Goal: Task Accomplishment & Management: Manage account settings

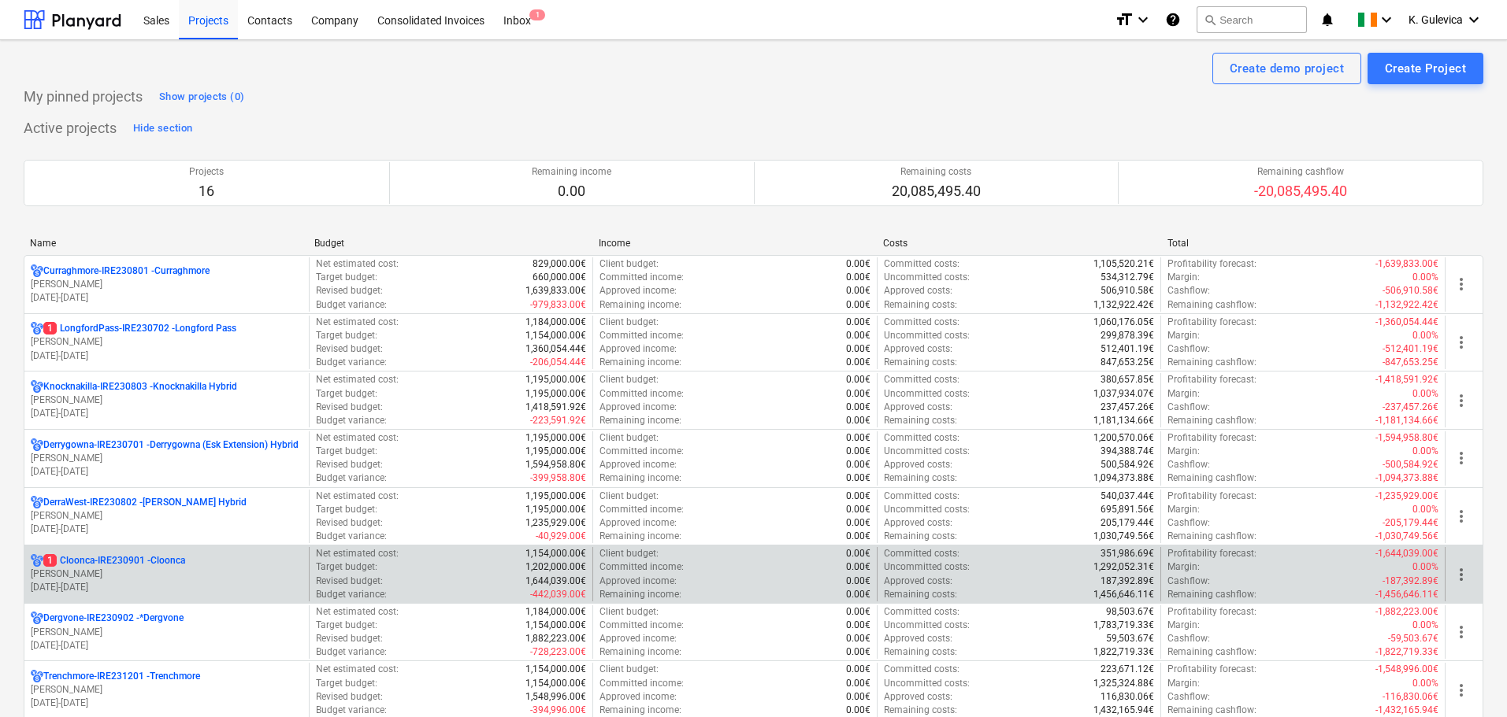
click at [121, 576] on p "[PERSON_NAME]" at bounding box center [167, 574] width 272 height 13
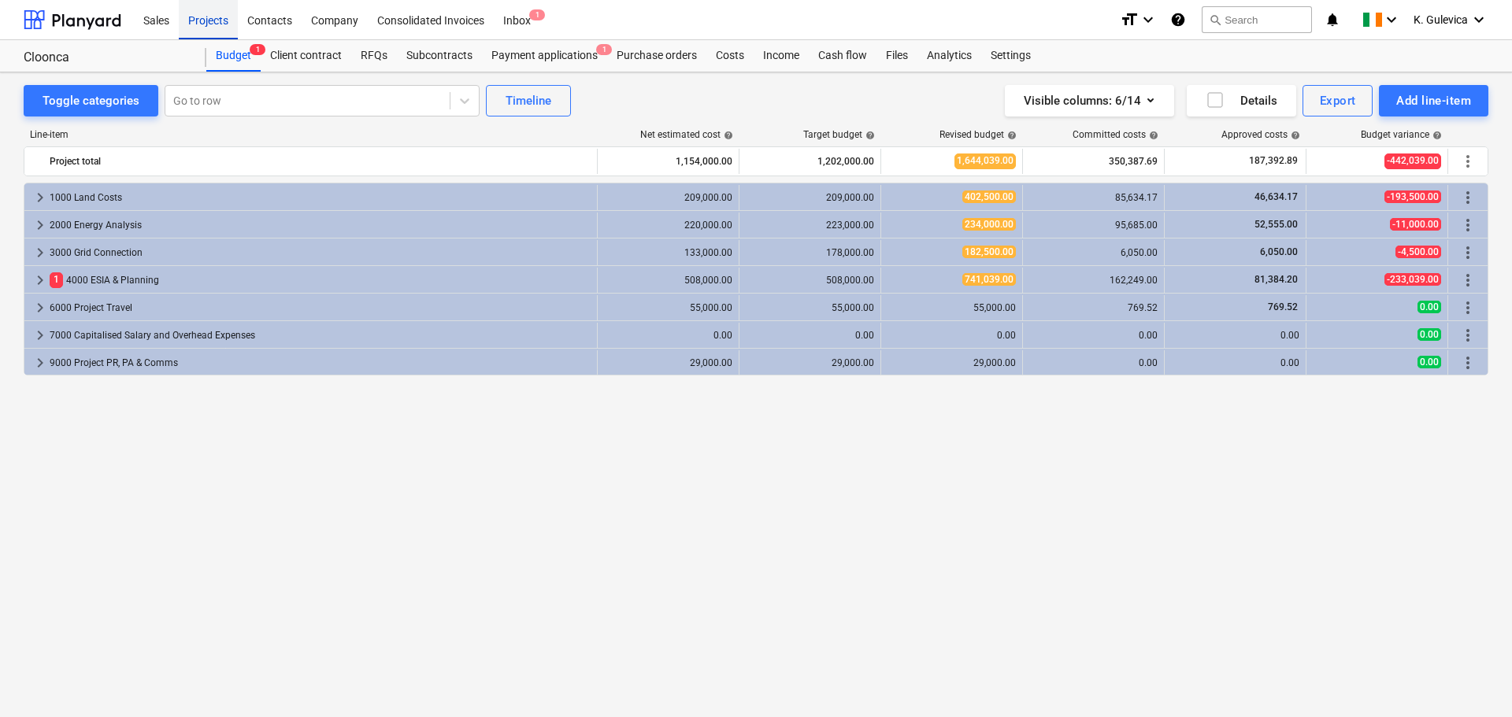
click at [191, 20] on div "Projects" at bounding box center [208, 19] width 59 height 40
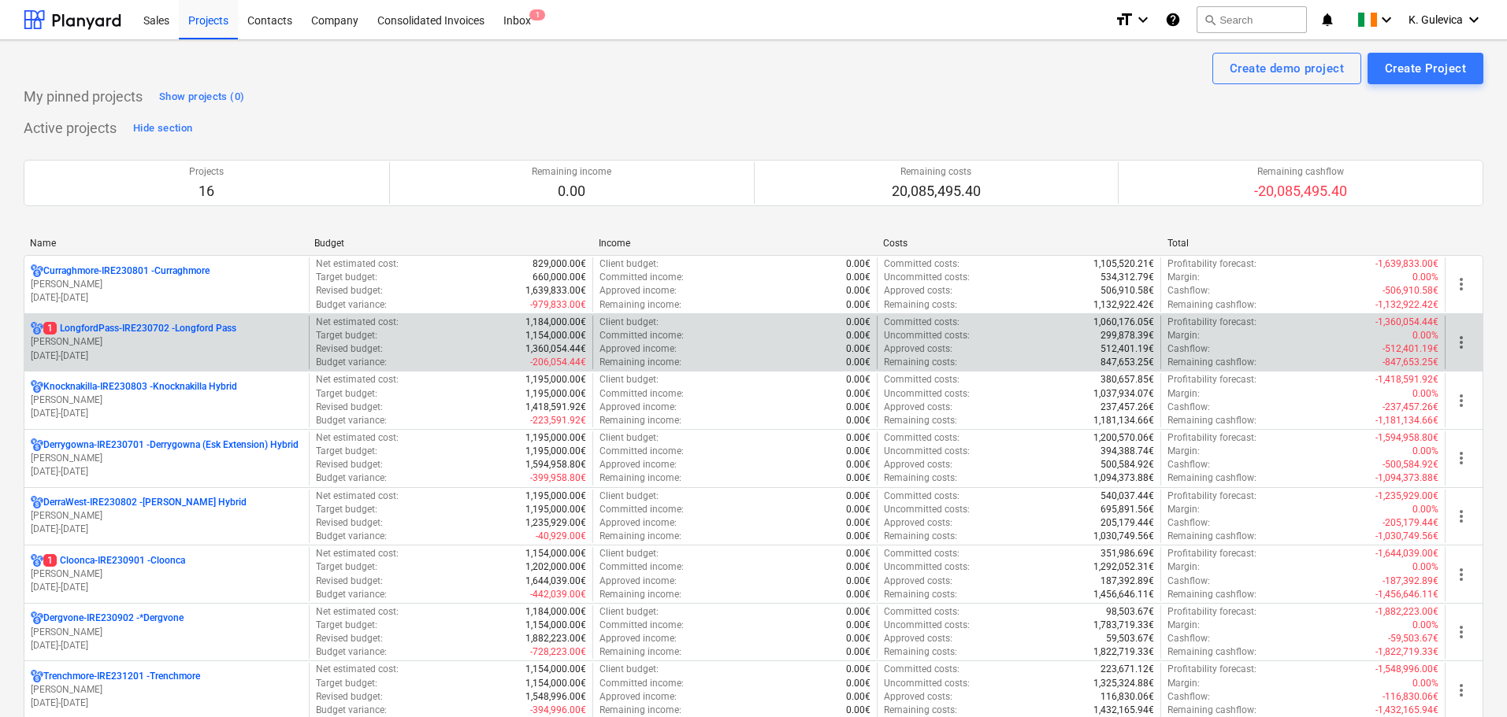
click at [137, 339] on p "[PERSON_NAME]" at bounding box center [167, 341] width 272 height 13
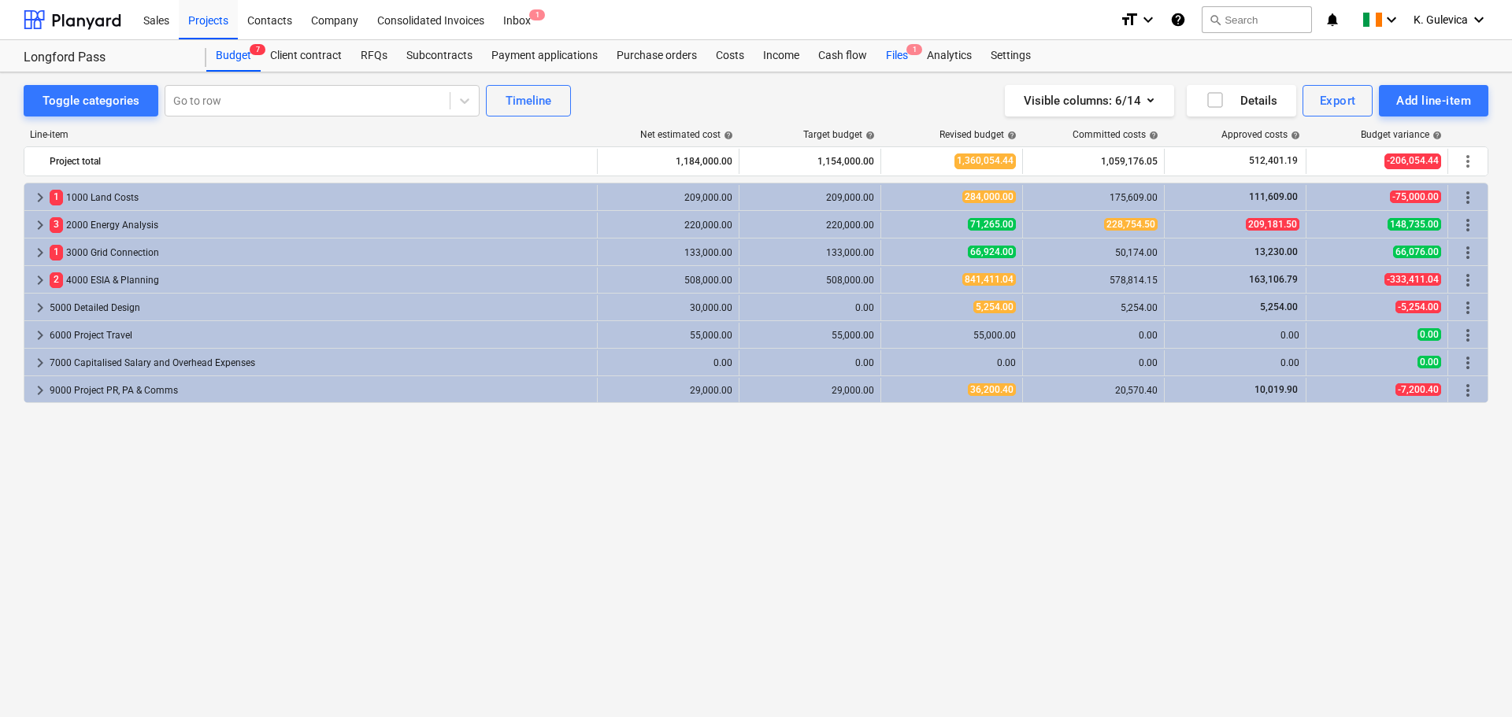
click at [891, 54] on div "Files 1" at bounding box center [897, 56] width 41 height 32
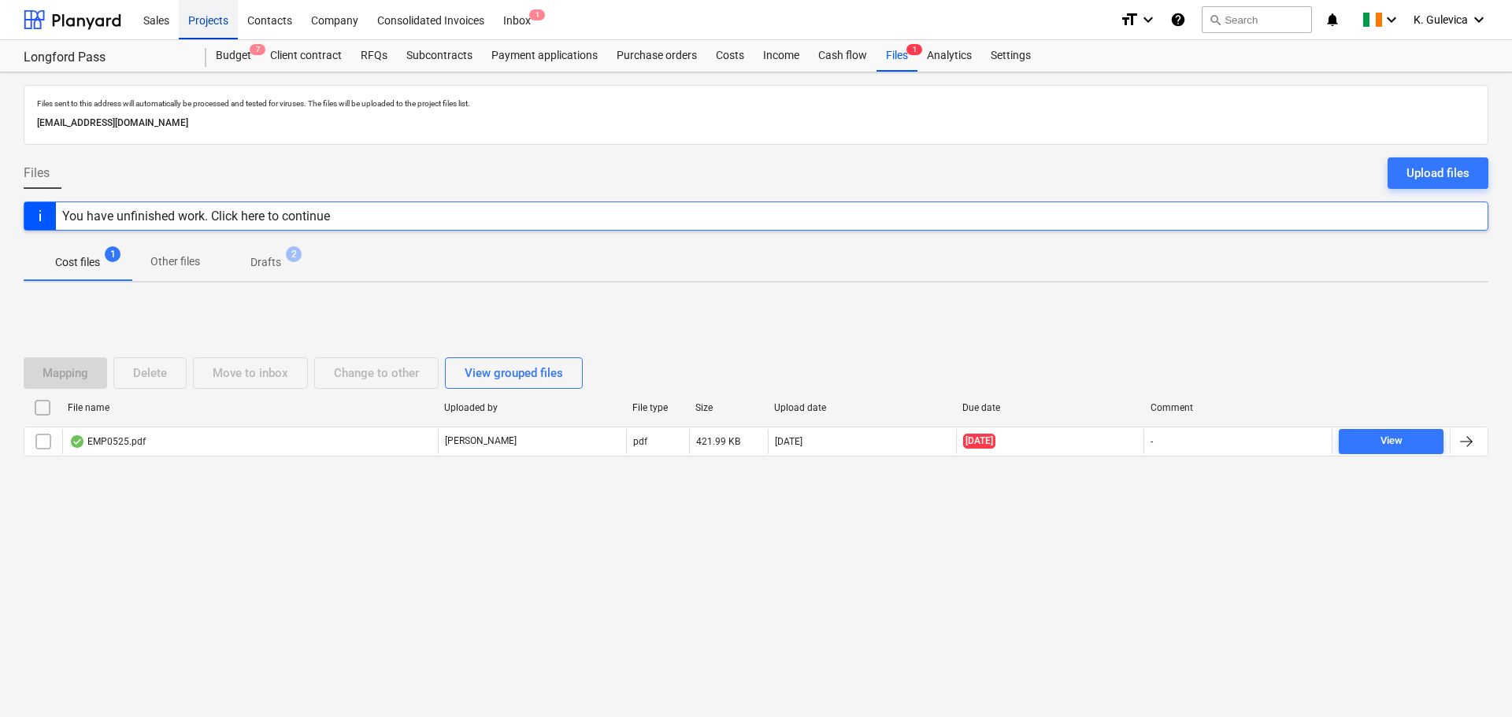
click at [188, 20] on div "Projects" at bounding box center [208, 19] width 59 height 40
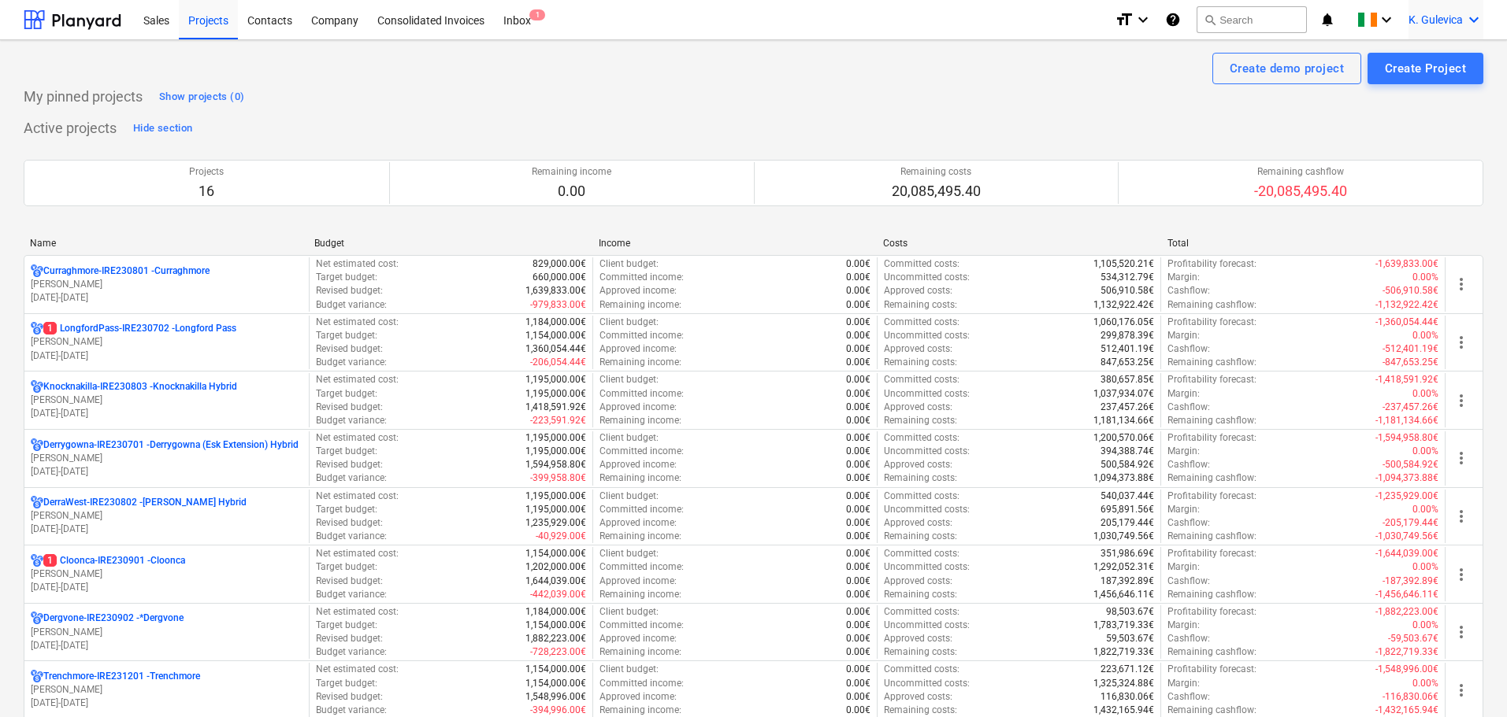
click at [1445, 21] on span "K. Gulevica" at bounding box center [1435, 19] width 54 height 13
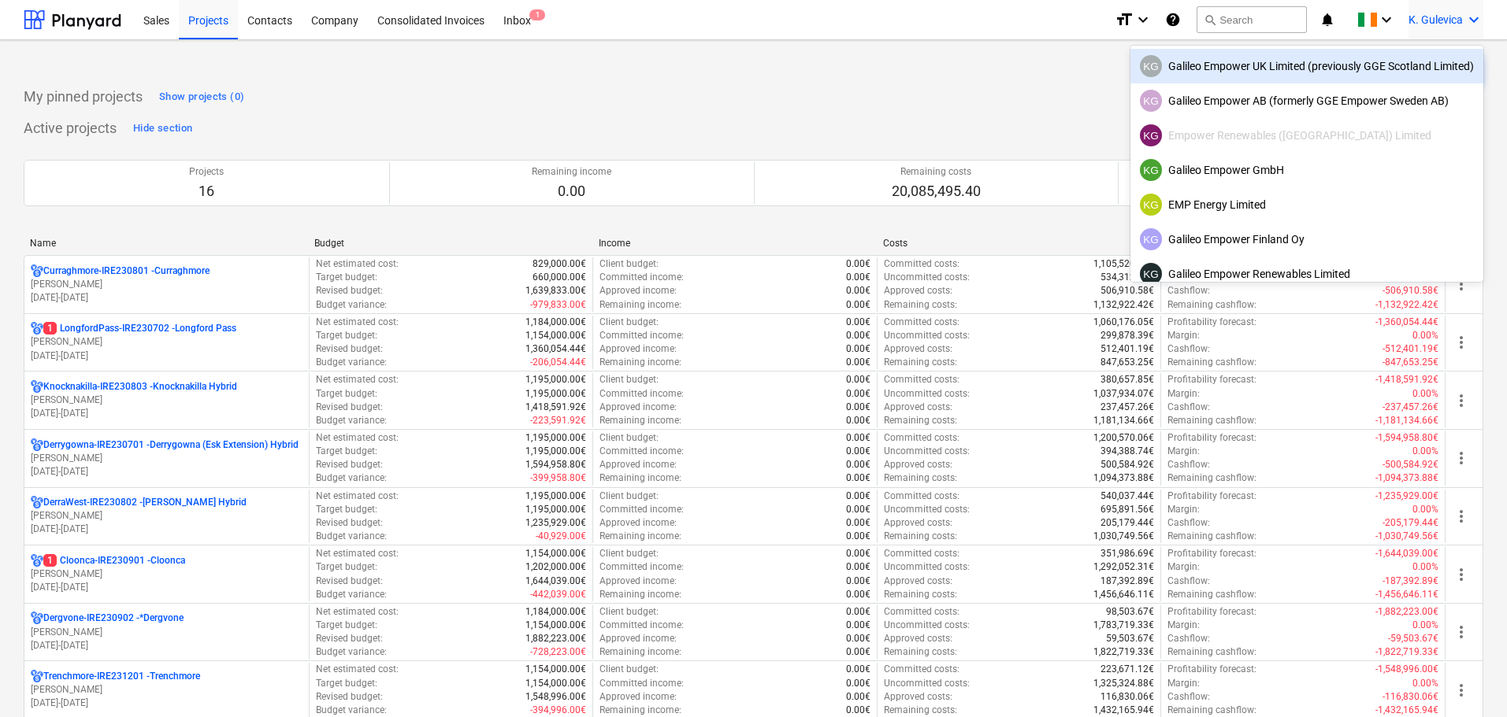
click at [1277, 72] on div "KG Galileo Empower UK Limited (previously GGE Scotland Limited)" at bounding box center [1307, 66] width 334 height 22
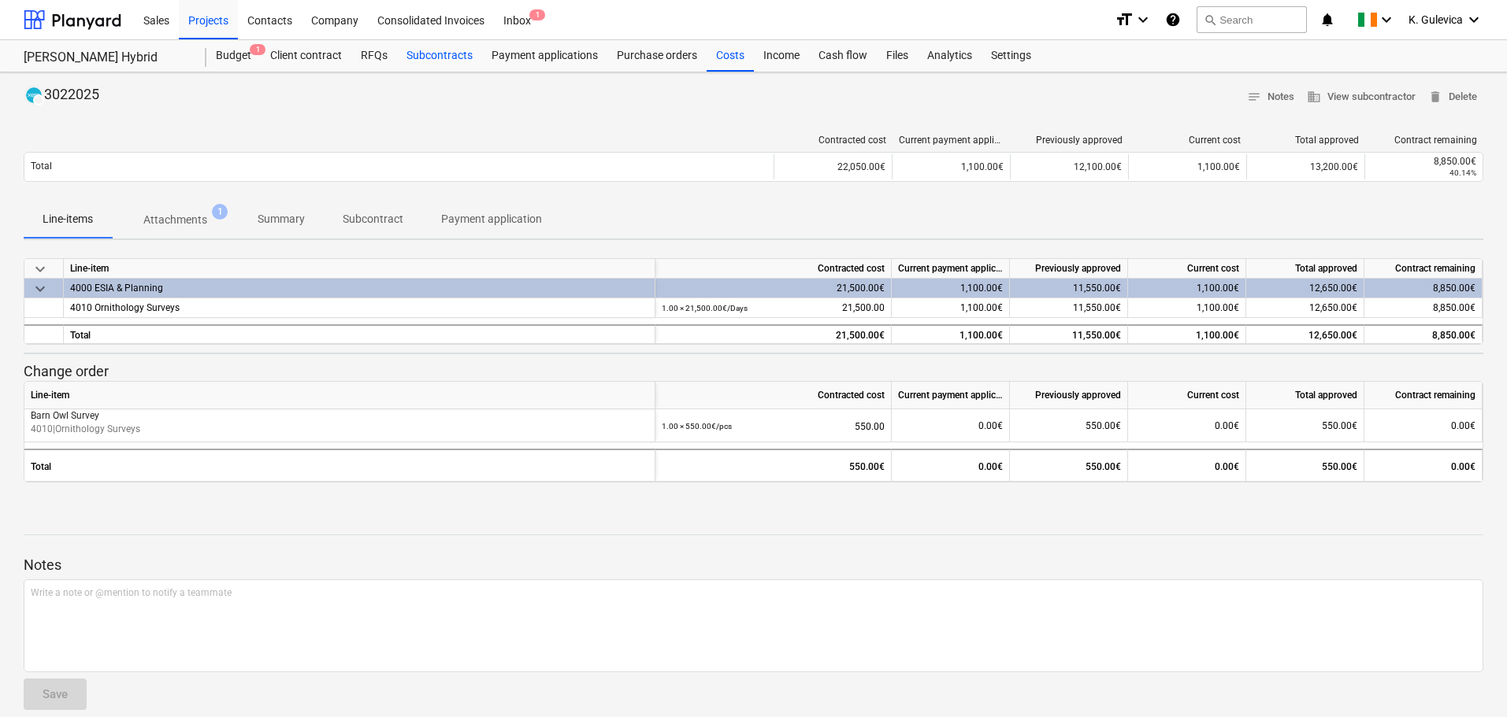
click at [432, 57] on div "Subcontracts" at bounding box center [439, 56] width 85 height 32
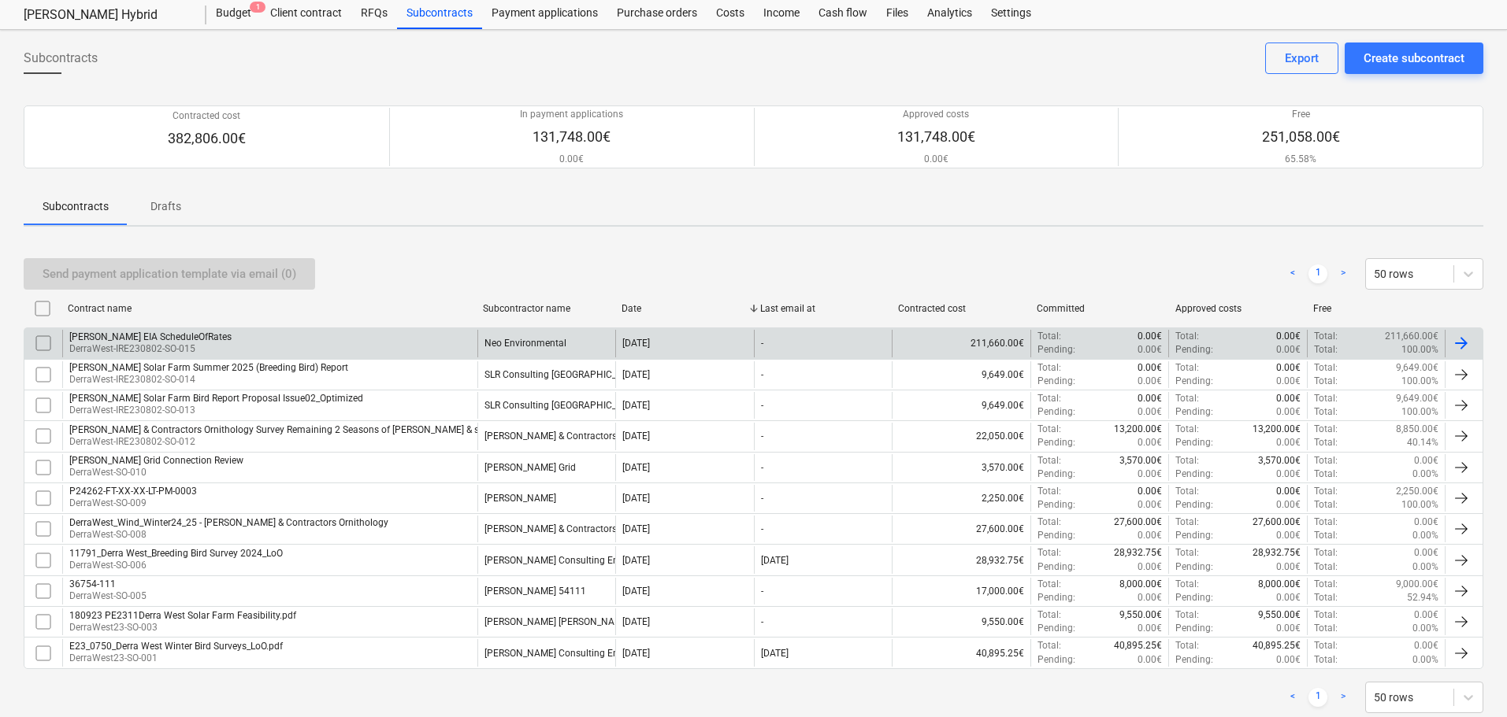
scroll to position [83, 0]
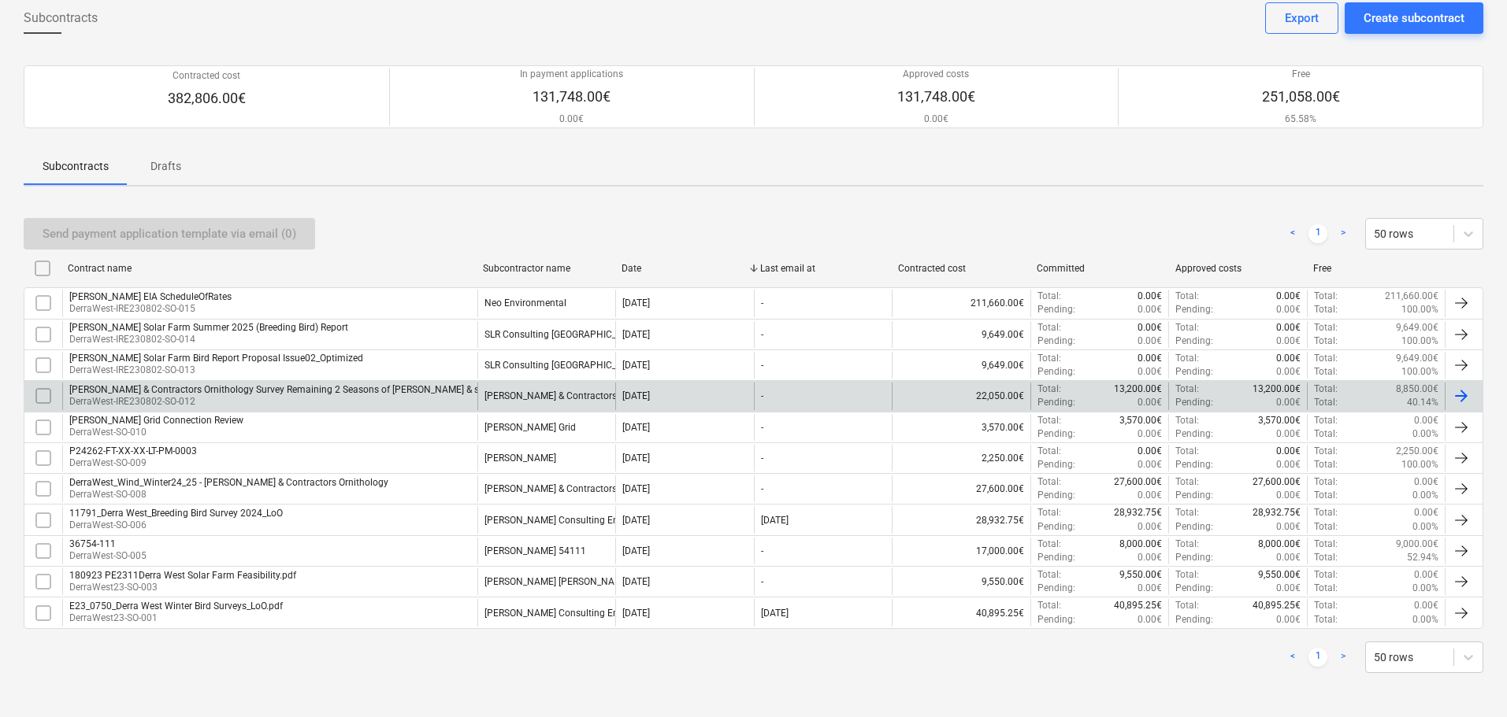
click at [261, 399] on p "DerraWest-IRE230802-SO-012" at bounding box center [340, 401] width 542 height 13
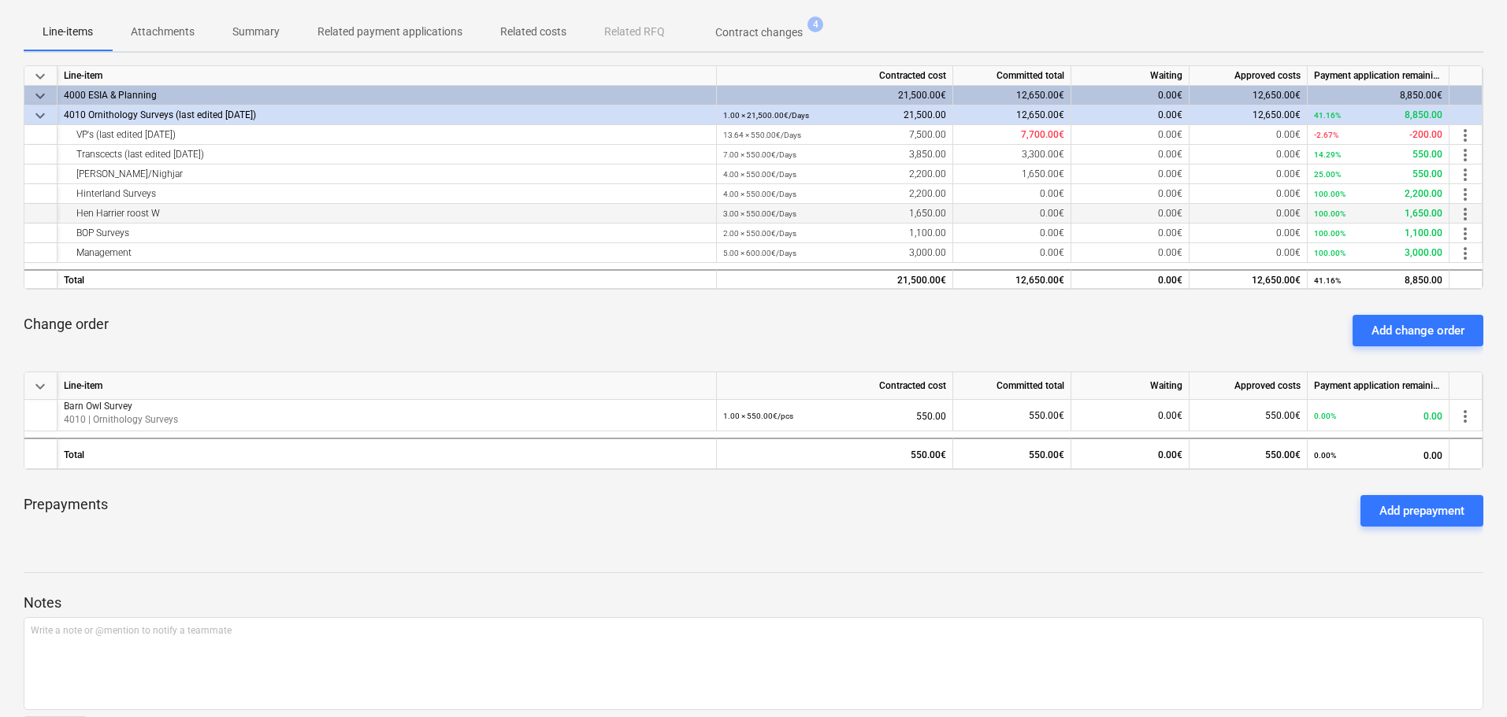
scroll to position [236, 0]
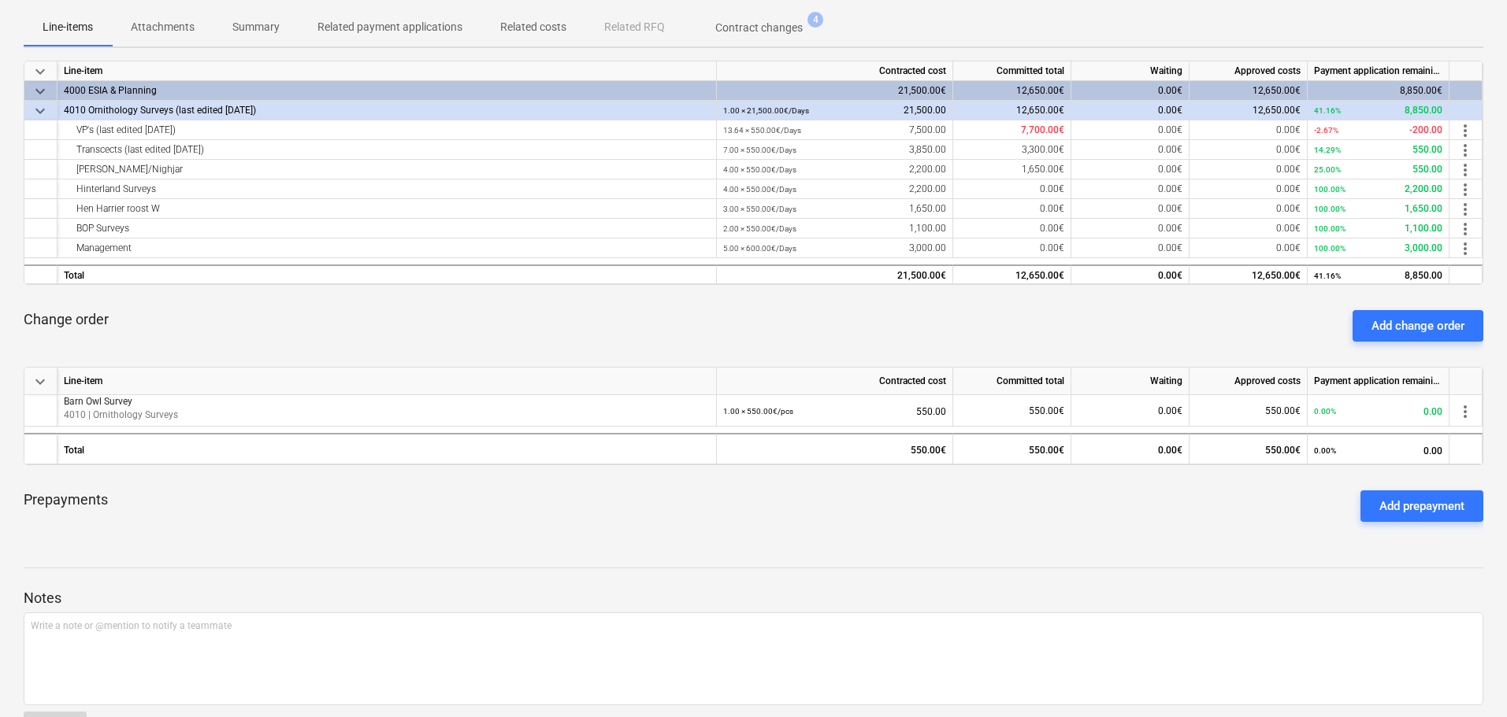
click at [747, 32] on p "Contract changes" at bounding box center [758, 28] width 87 height 17
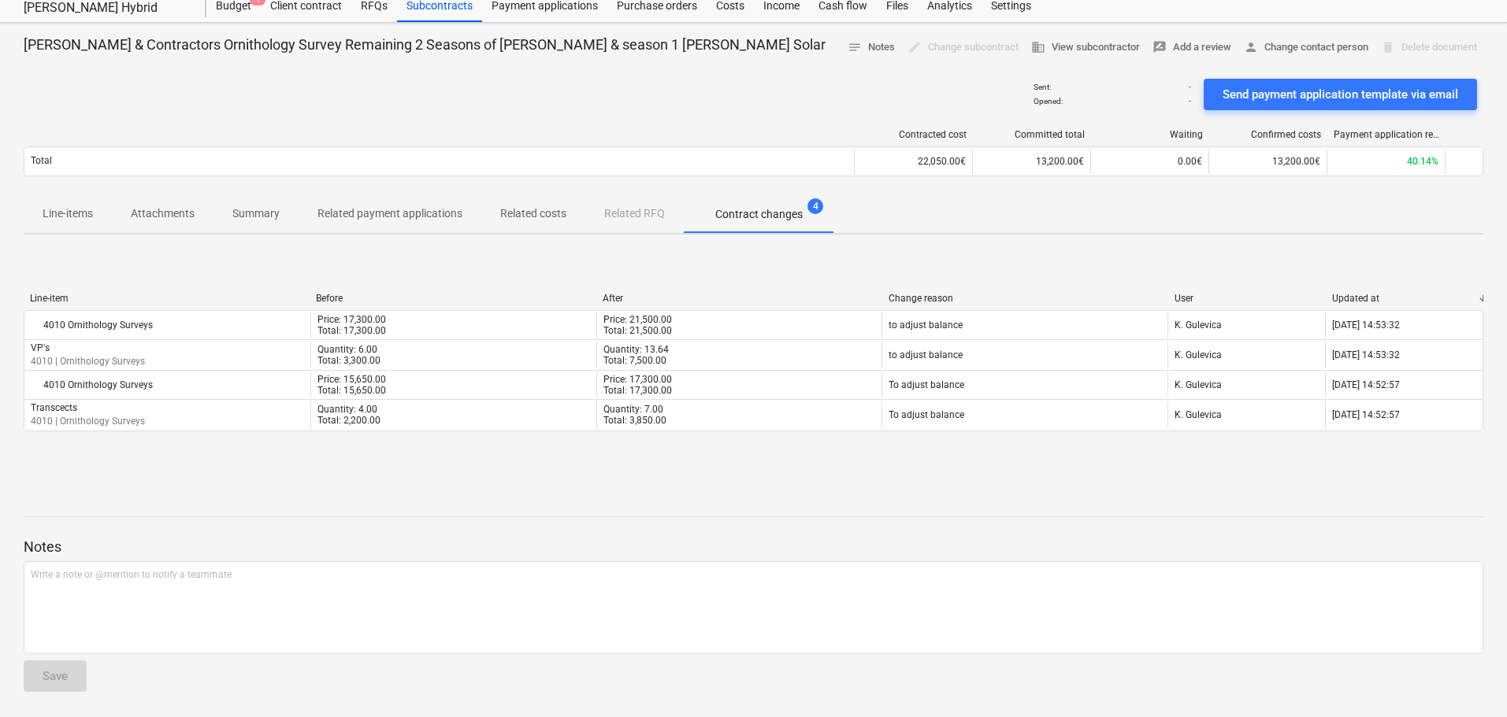
click at [186, 217] on p "Attachments" at bounding box center [163, 214] width 64 height 17
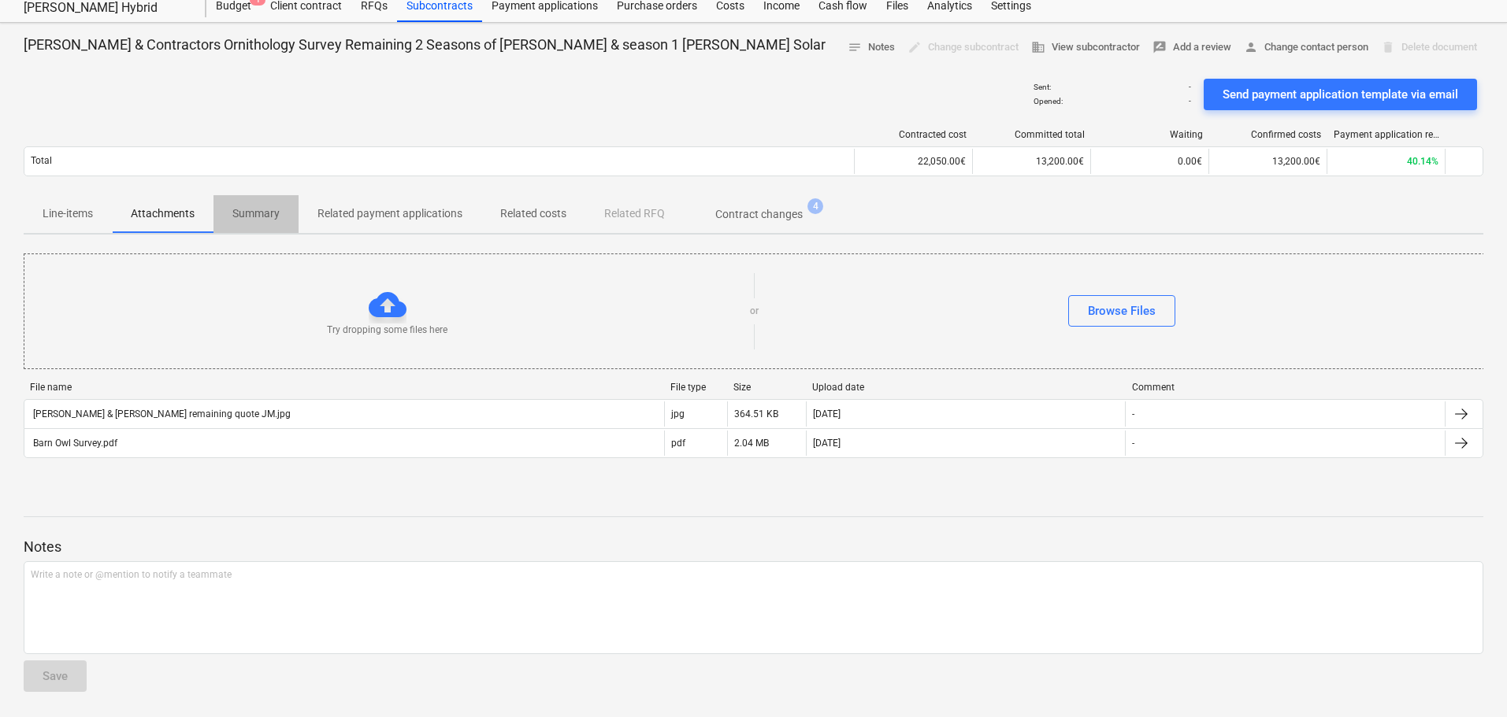
click at [253, 221] on p "Summary" at bounding box center [255, 214] width 47 height 17
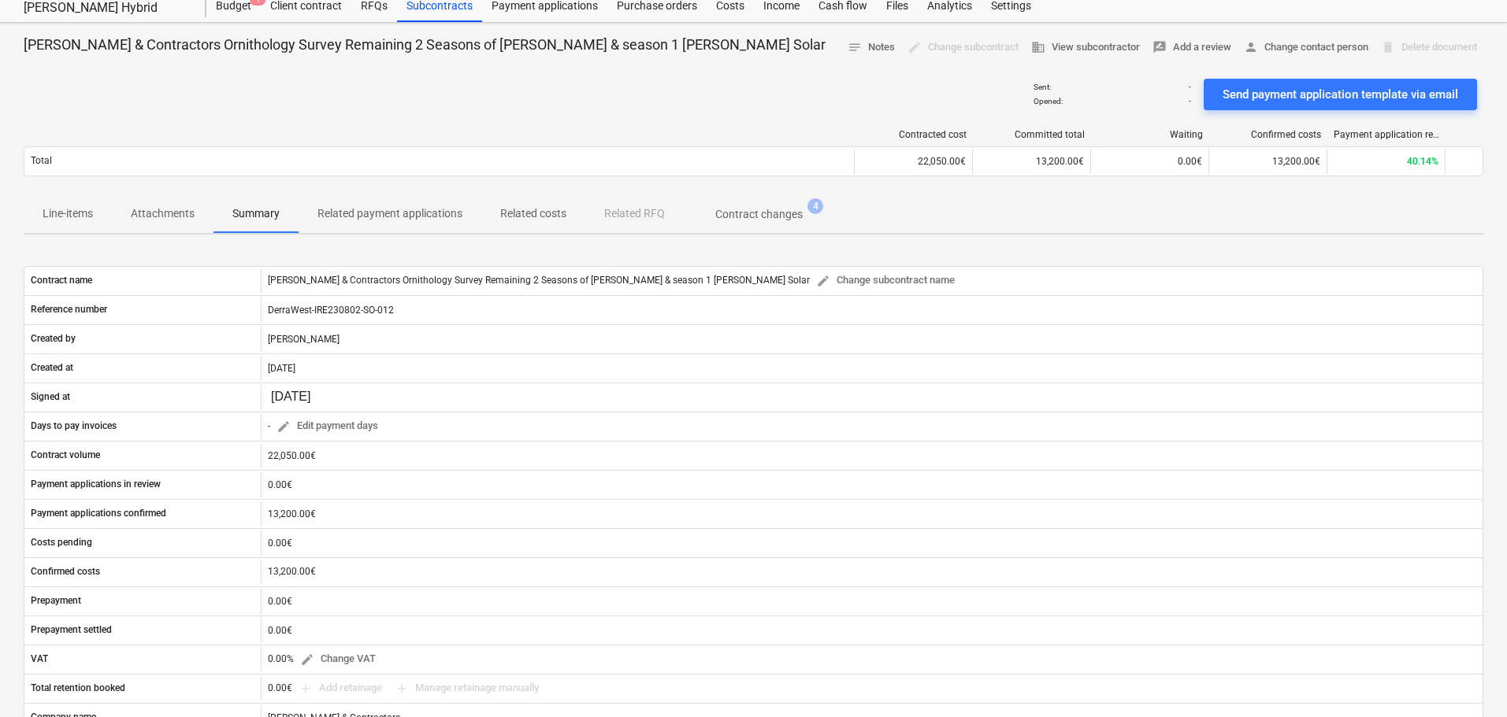
click at [74, 213] on p "Line-items" at bounding box center [68, 214] width 50 height 17
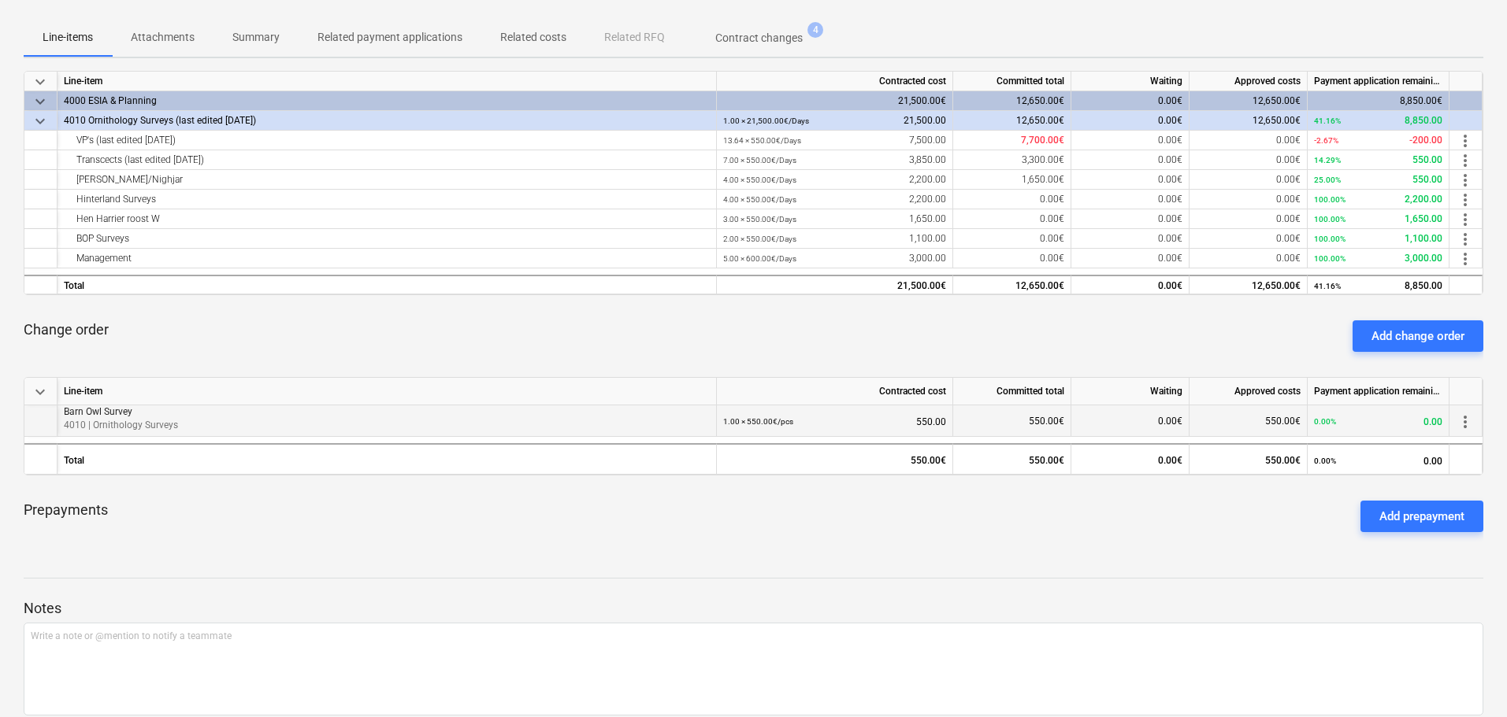
scroll to position [287, 0]
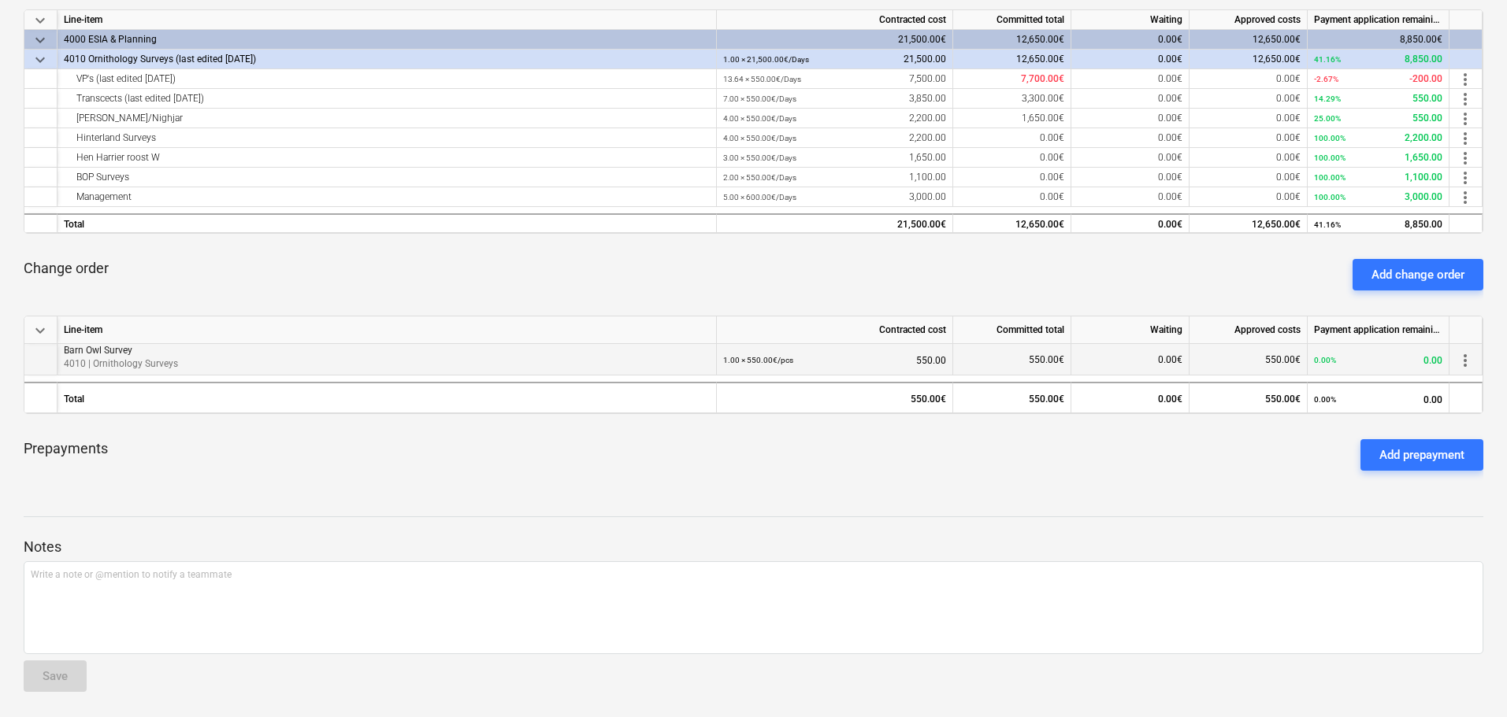
click at [1466, 351] on span "more_vert" at bounding box center [1464, 360] width 19 height 19
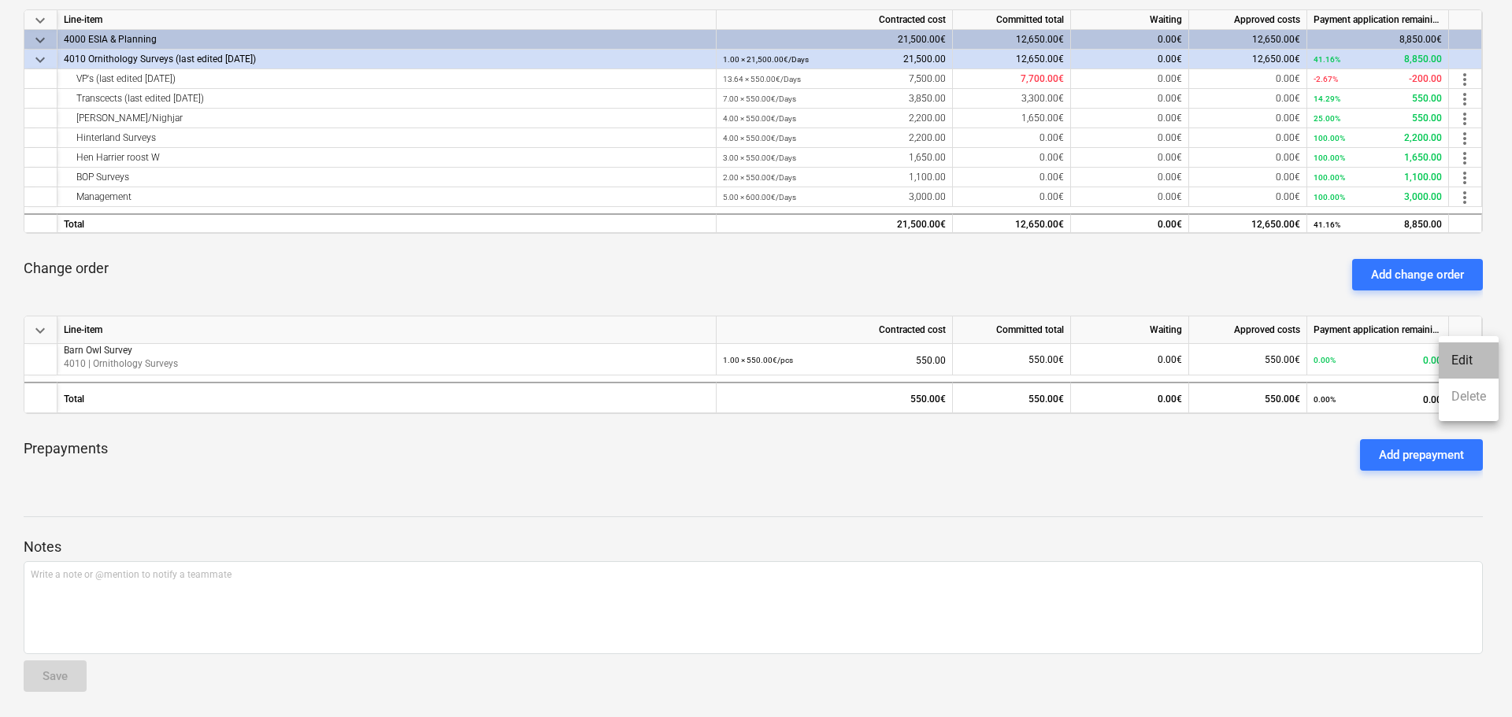
click at [1468, 359] on li "Edit" at bounding box center [1469, 361] width 60 height 36
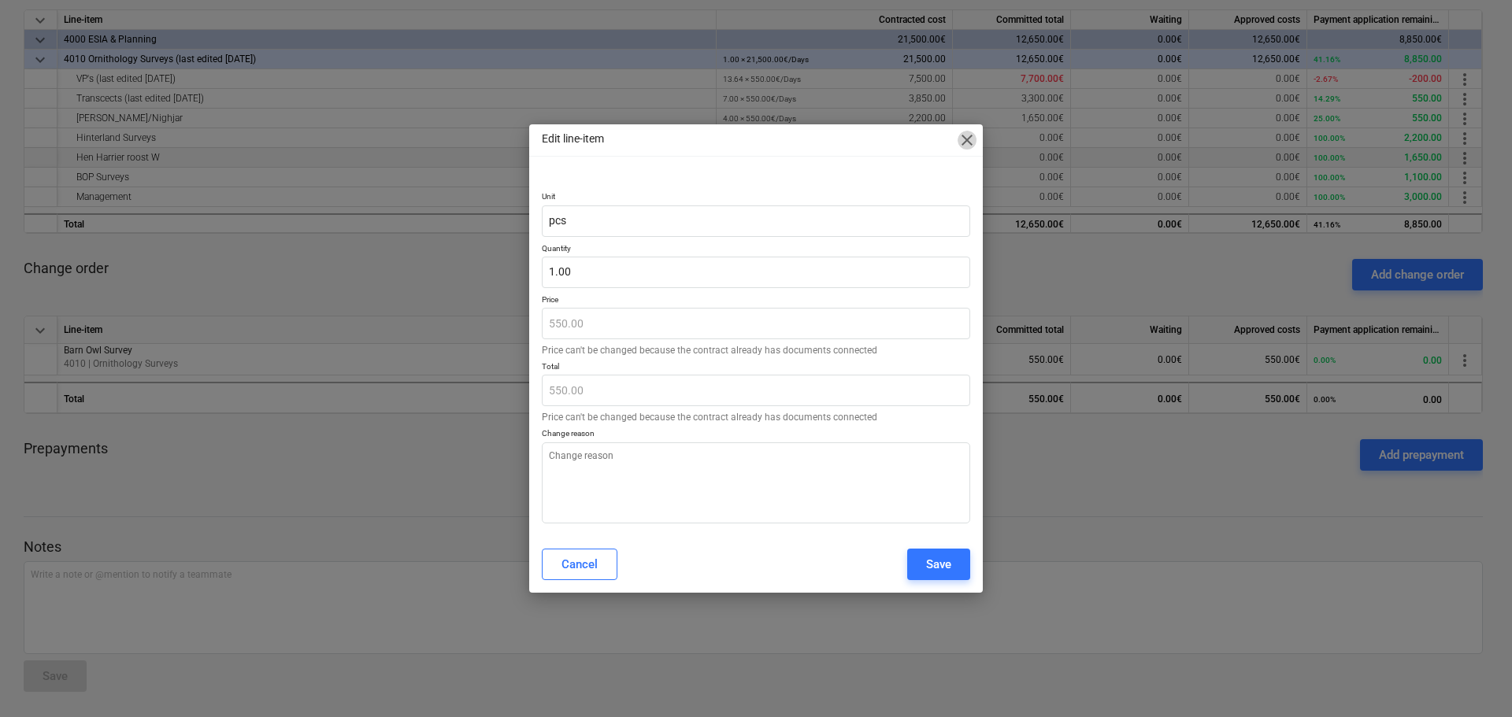
drag, startPoint x: 962, startPoint y: 139, endPoint x: 959, endPoint y: 150, distance: 12.2
click at [962, 139] on span "close" at bounding box center [967, 140] width 19 height 19
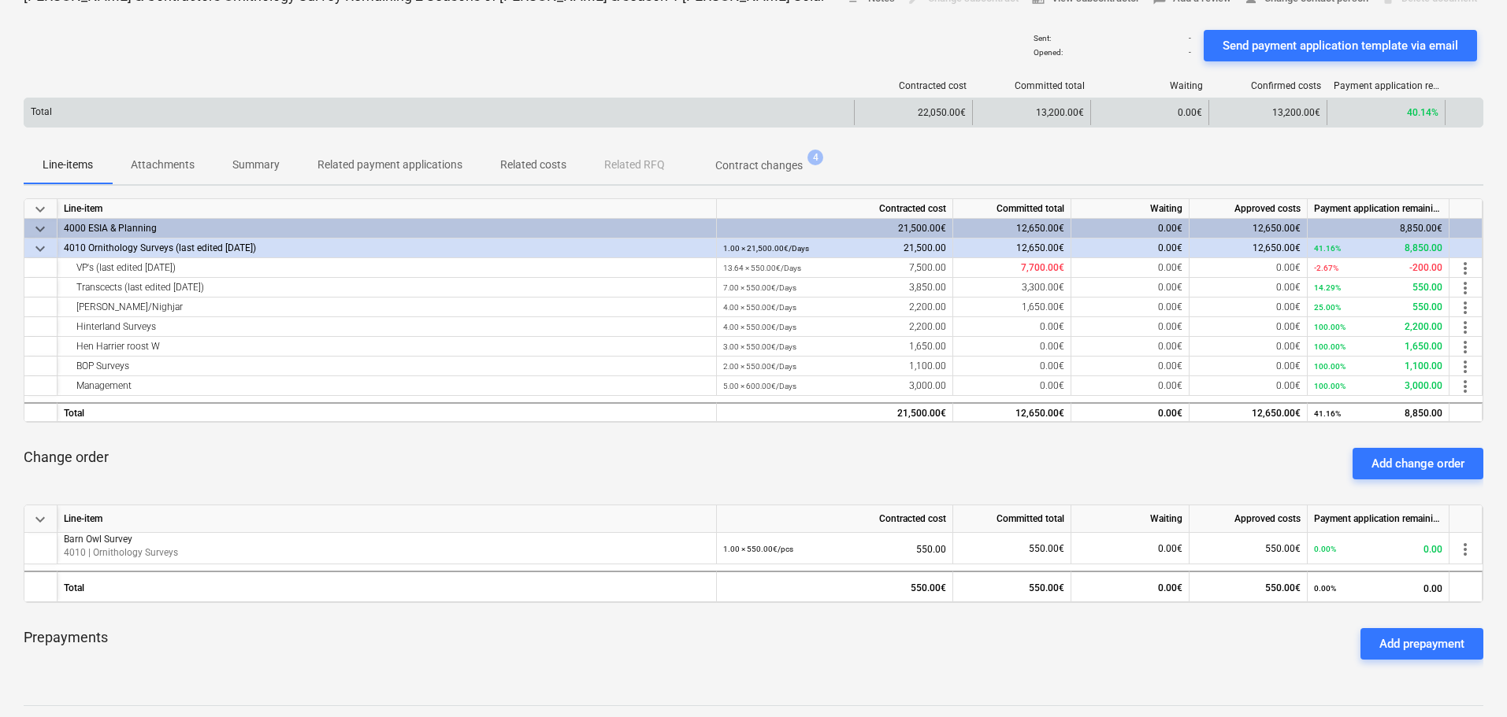
scroll to position [0, 0]
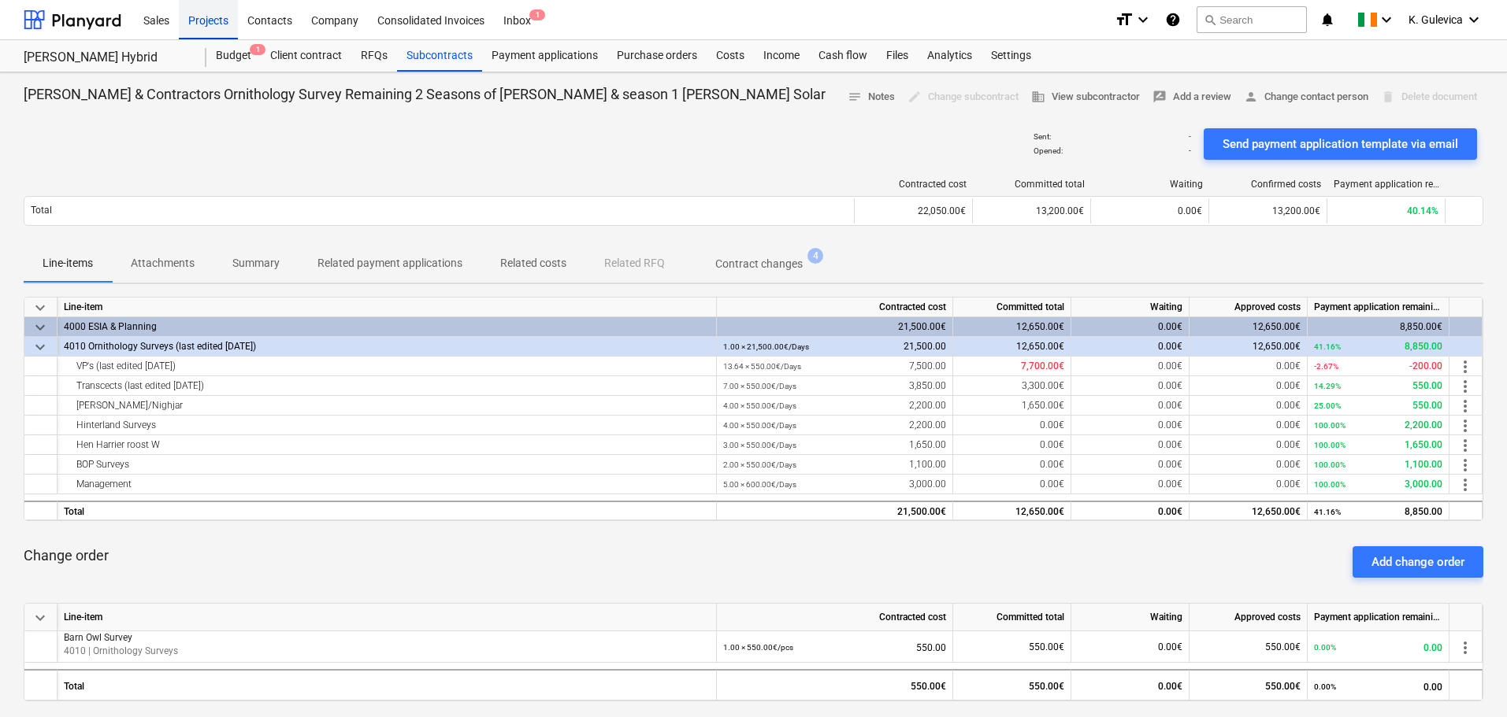
drag, startPoint x: 220, startPoint y: 20, endPoint x: 219, endPoint y: 32, distance: 11.8
click at [220, 20] on div "Projects" at bounding box center [208, 19] width 59 height 40
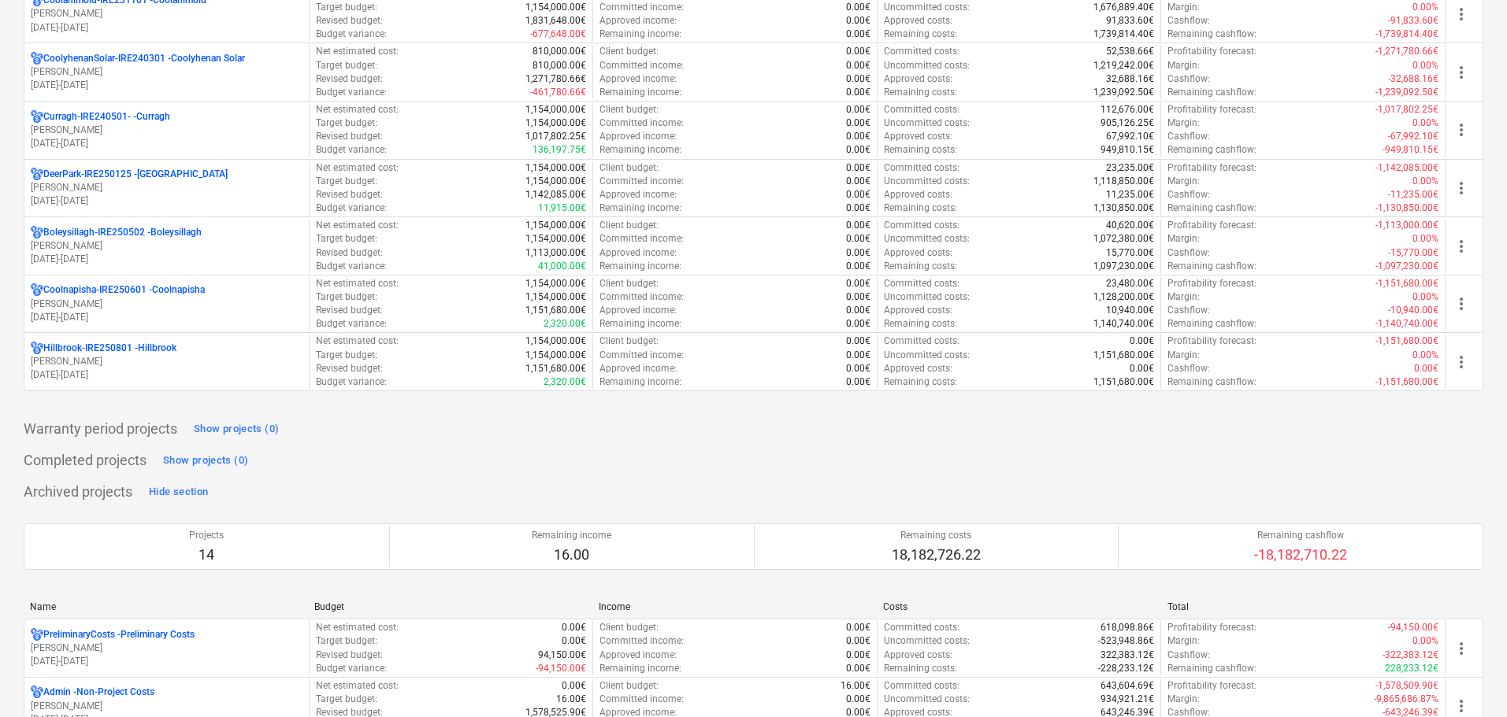
scroll to position [1103, 0]
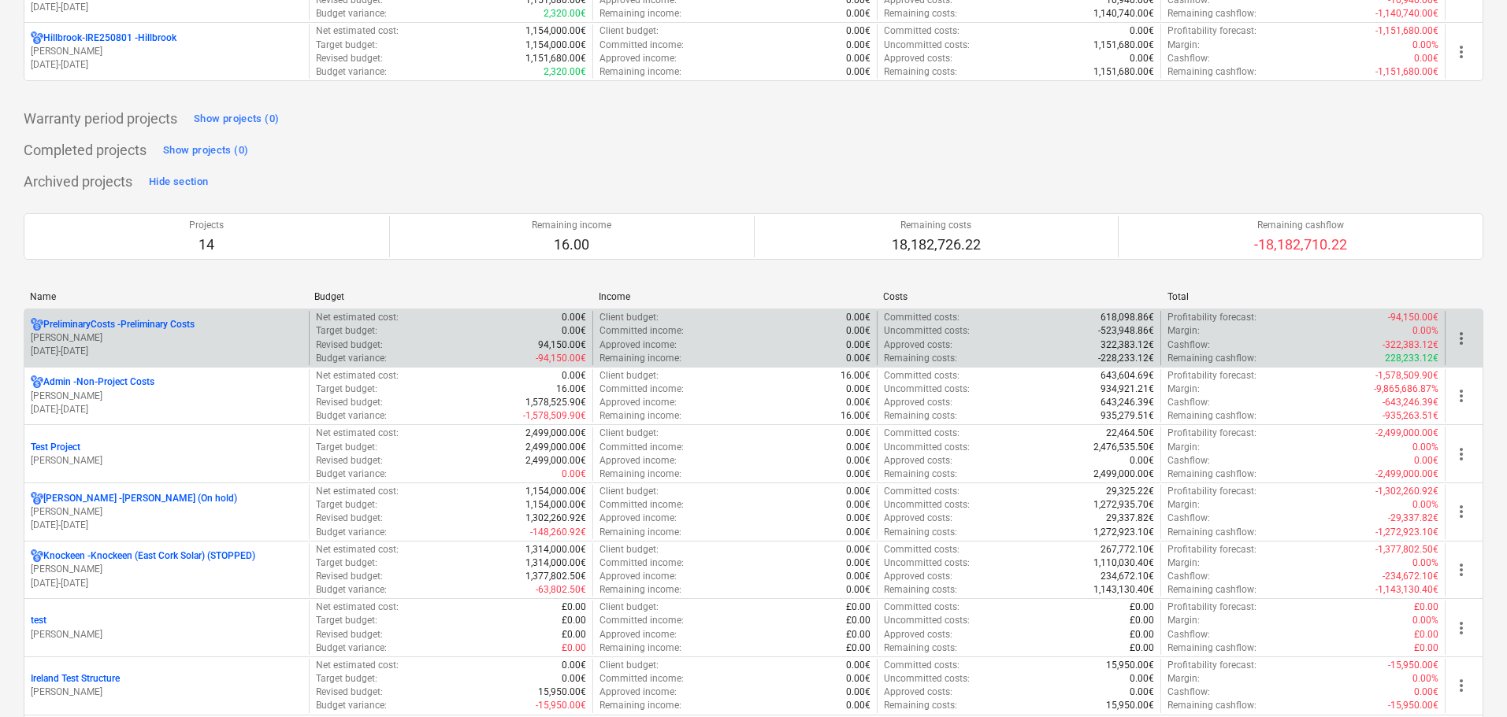
click at [196, 337] on p "[PERSON_NAME]" at bounding box center [167, 338] width 272 height 13
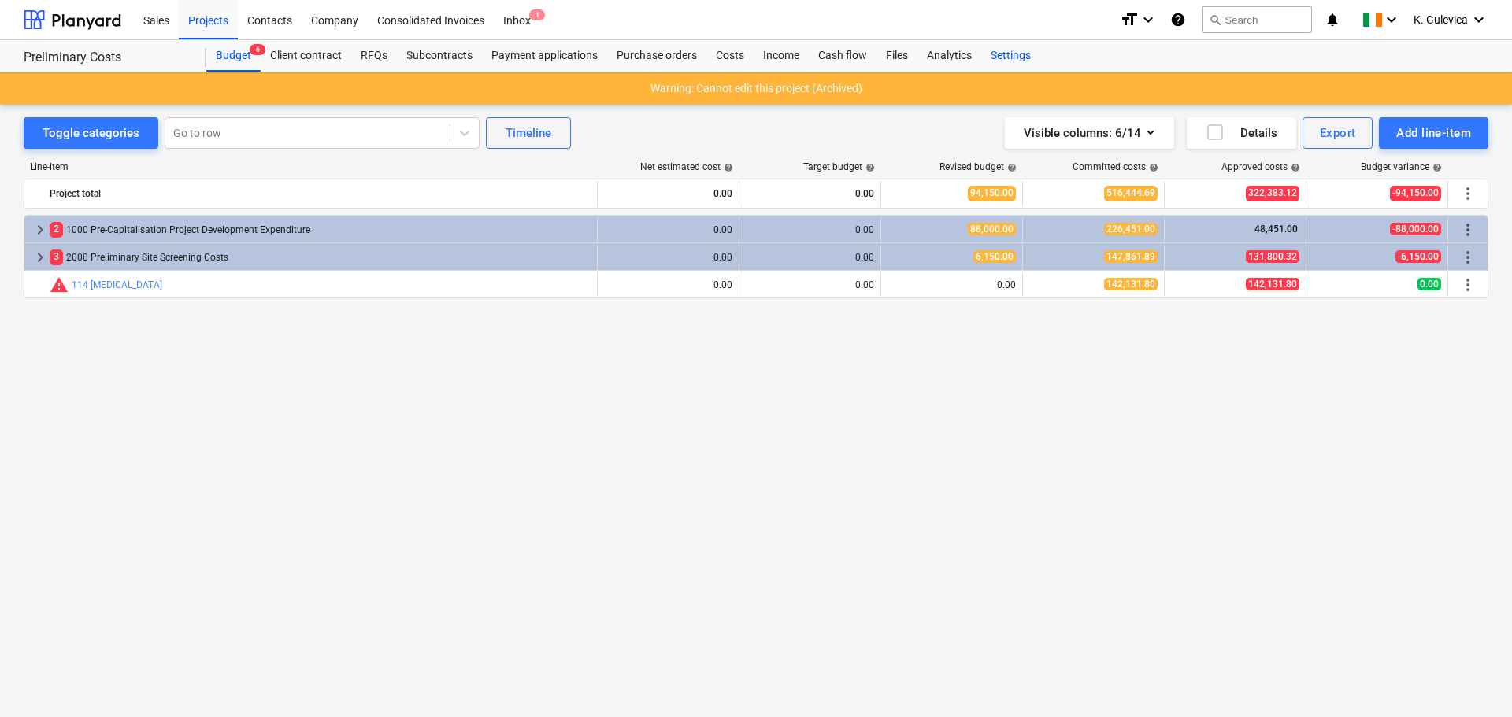
click at [1001, 60] on div "Settings" at bounding box center [1010, 56] width 59 height 32
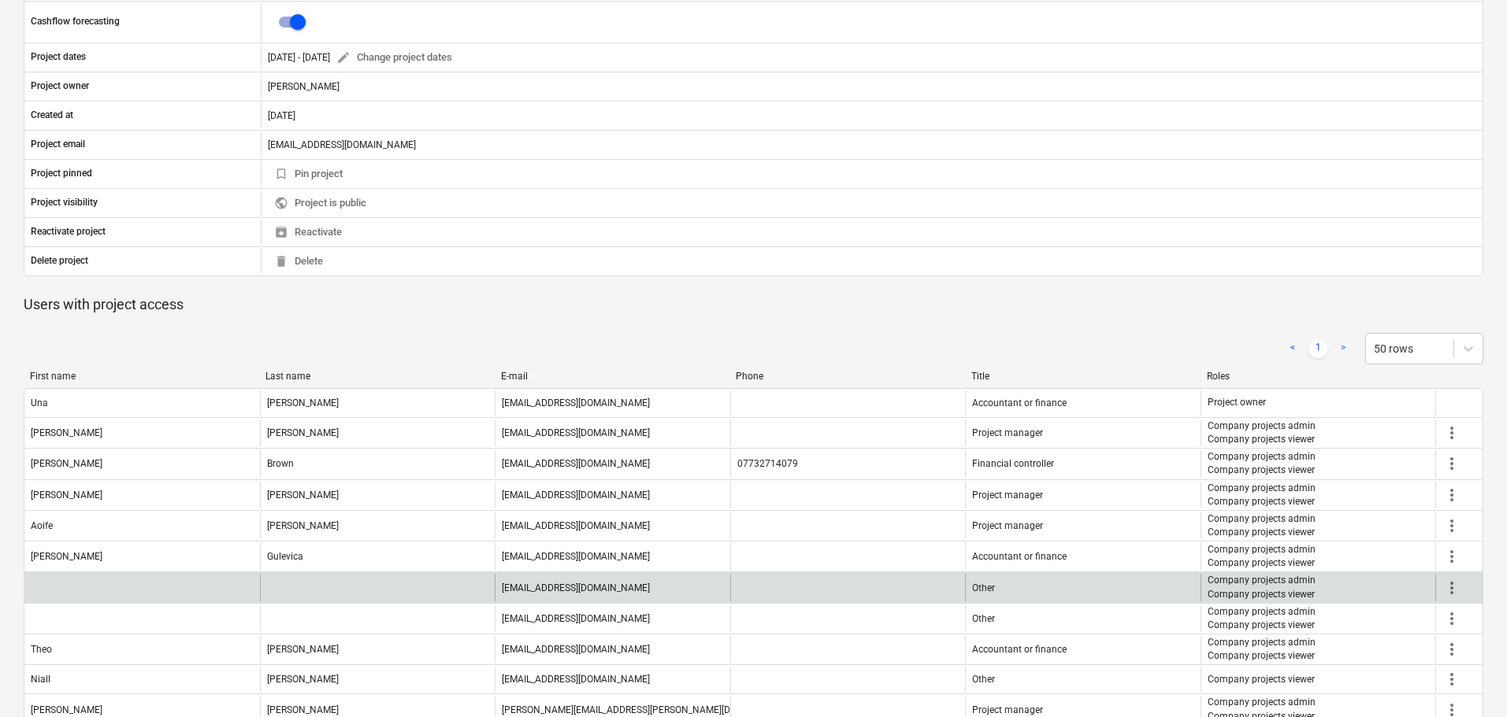
scroll to position [551, 0]
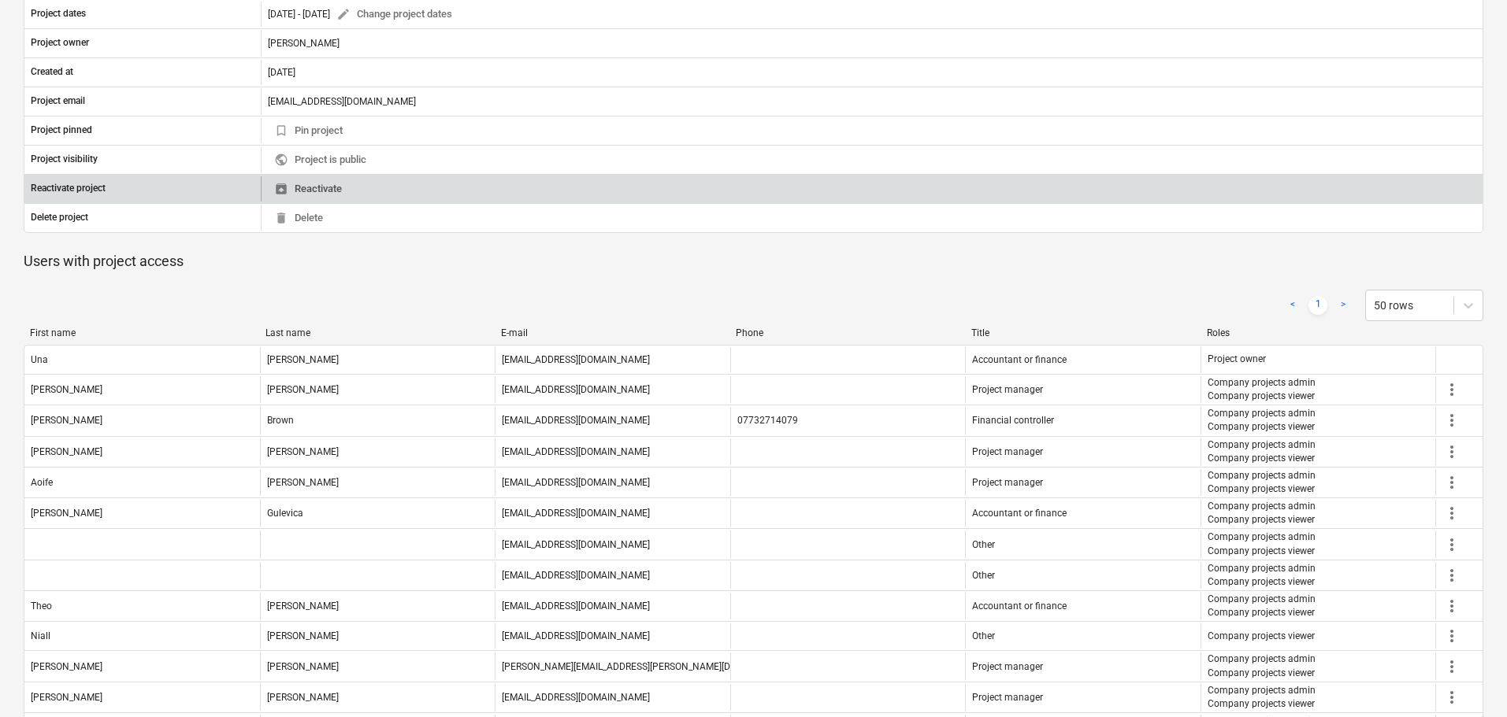
click at [315, 184] on span "unarchive Reactivate" at bounding box center [308, 189] width 68 height 18
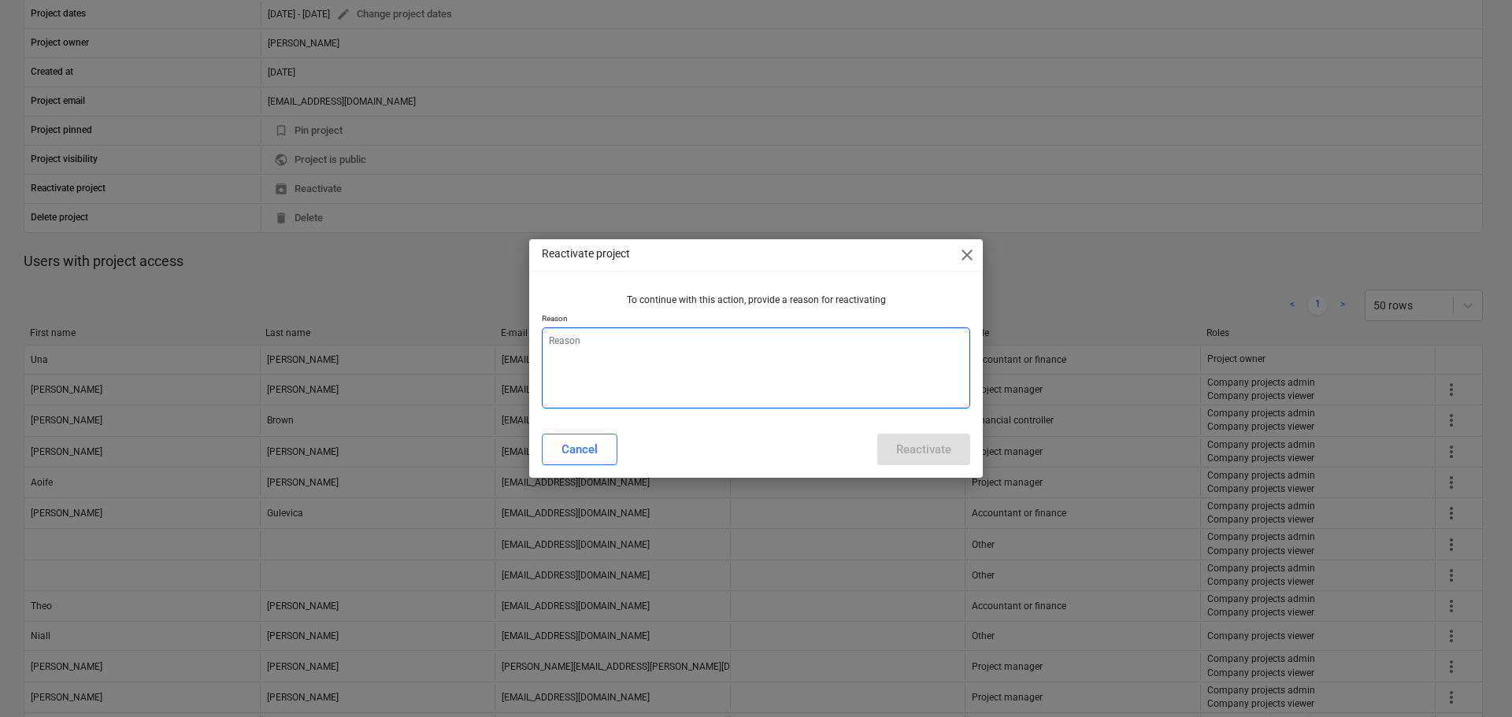
click at [783, 358] on textarea at bounding box center [756, 368] width 428 height 81
type textarea "x"
type textarea "y"
type textarea "x"
type textarea "yy"
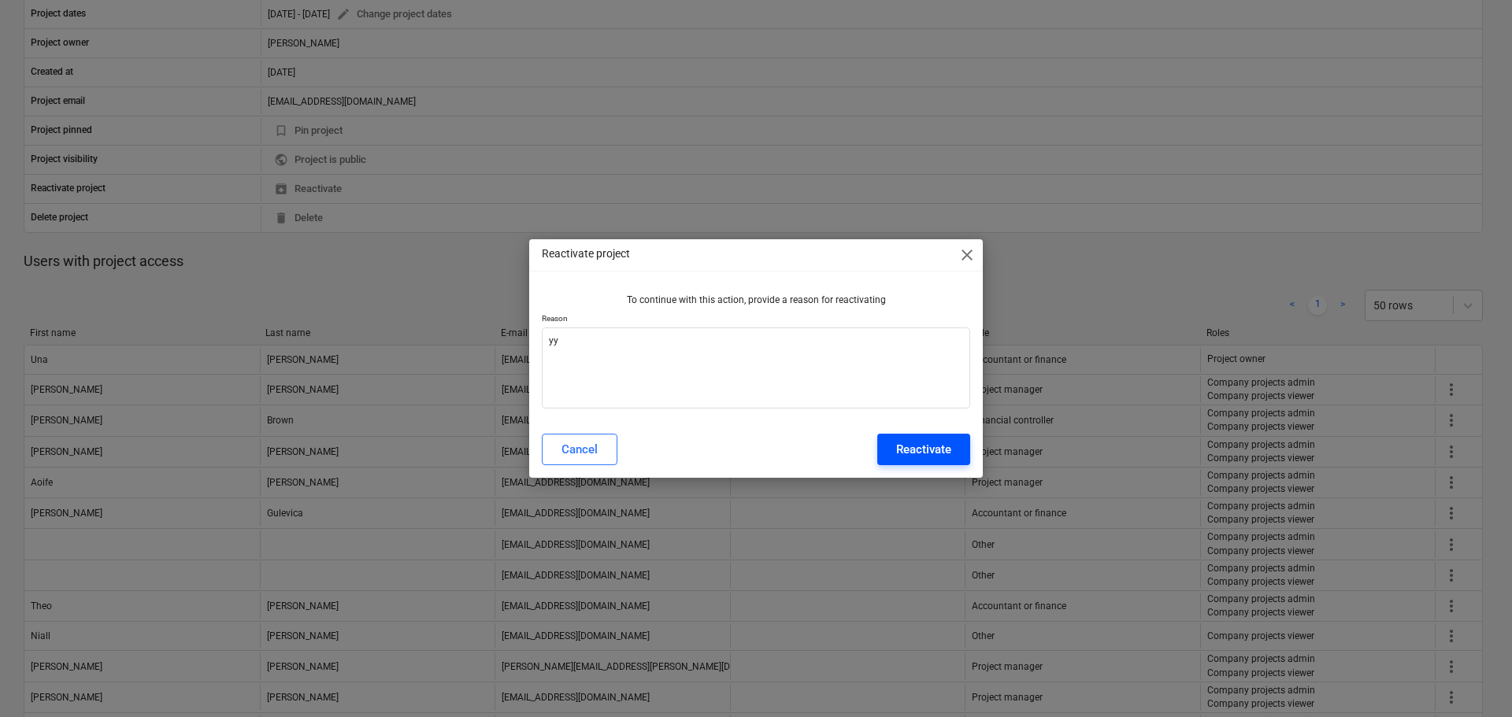
click at [908, 440] on div "Reactivate" at bounding box center [923, 449] width 55 height 20
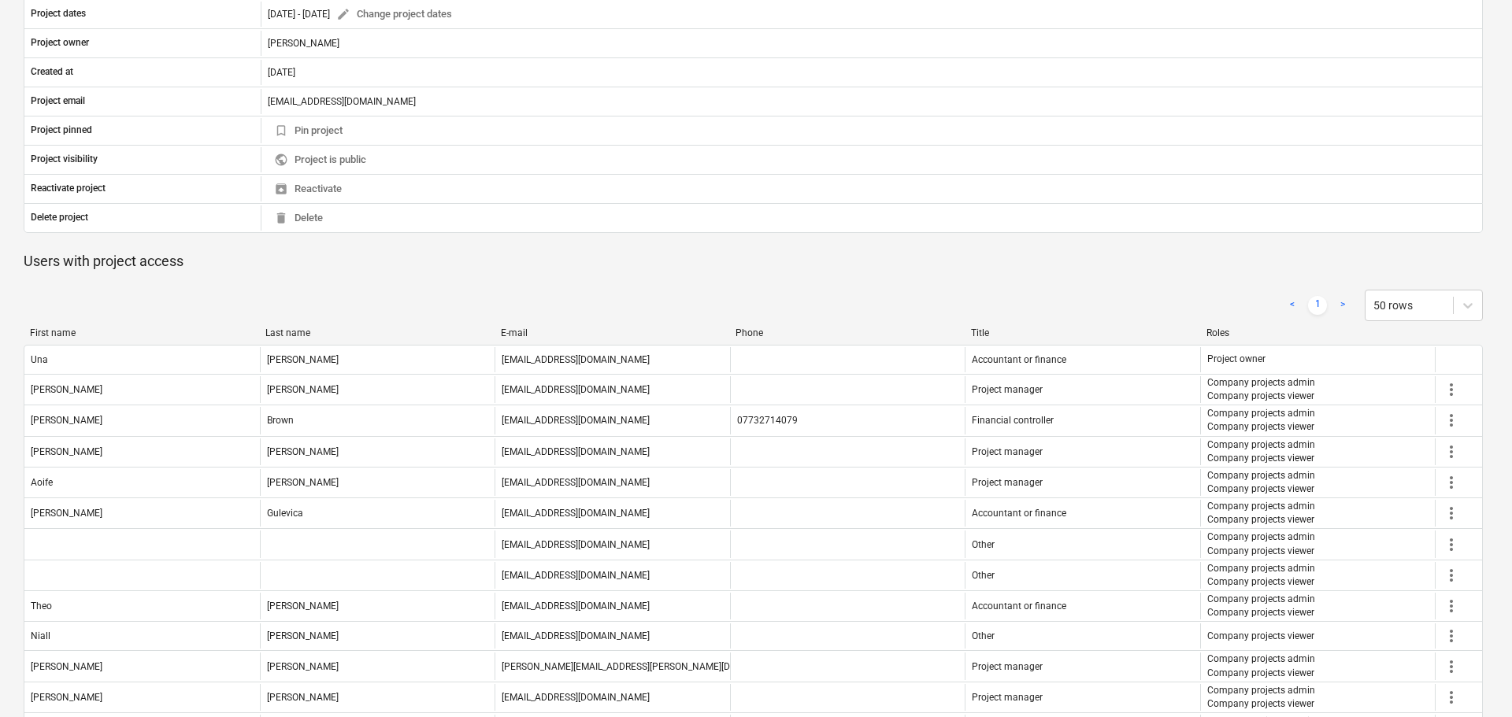
type textarea "x"
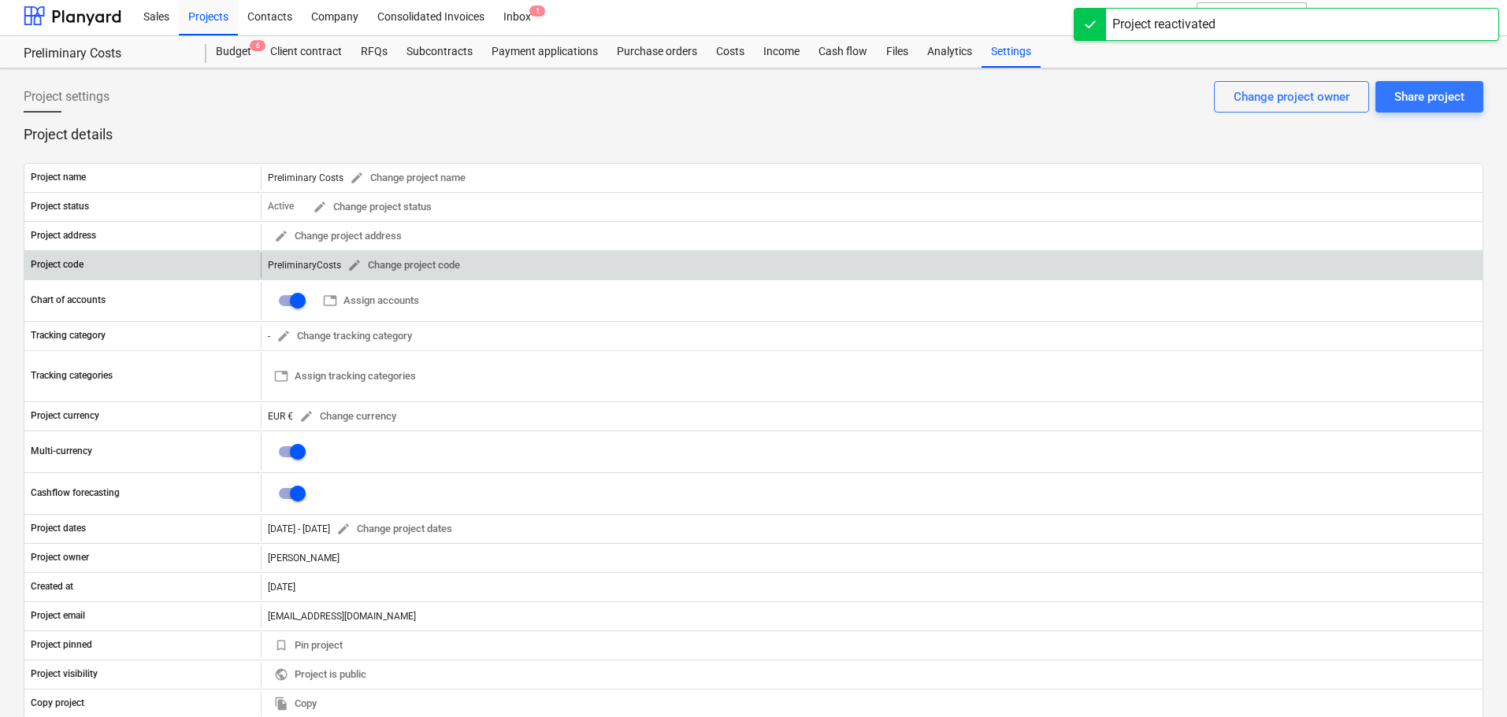
scroll to position [0, 0]
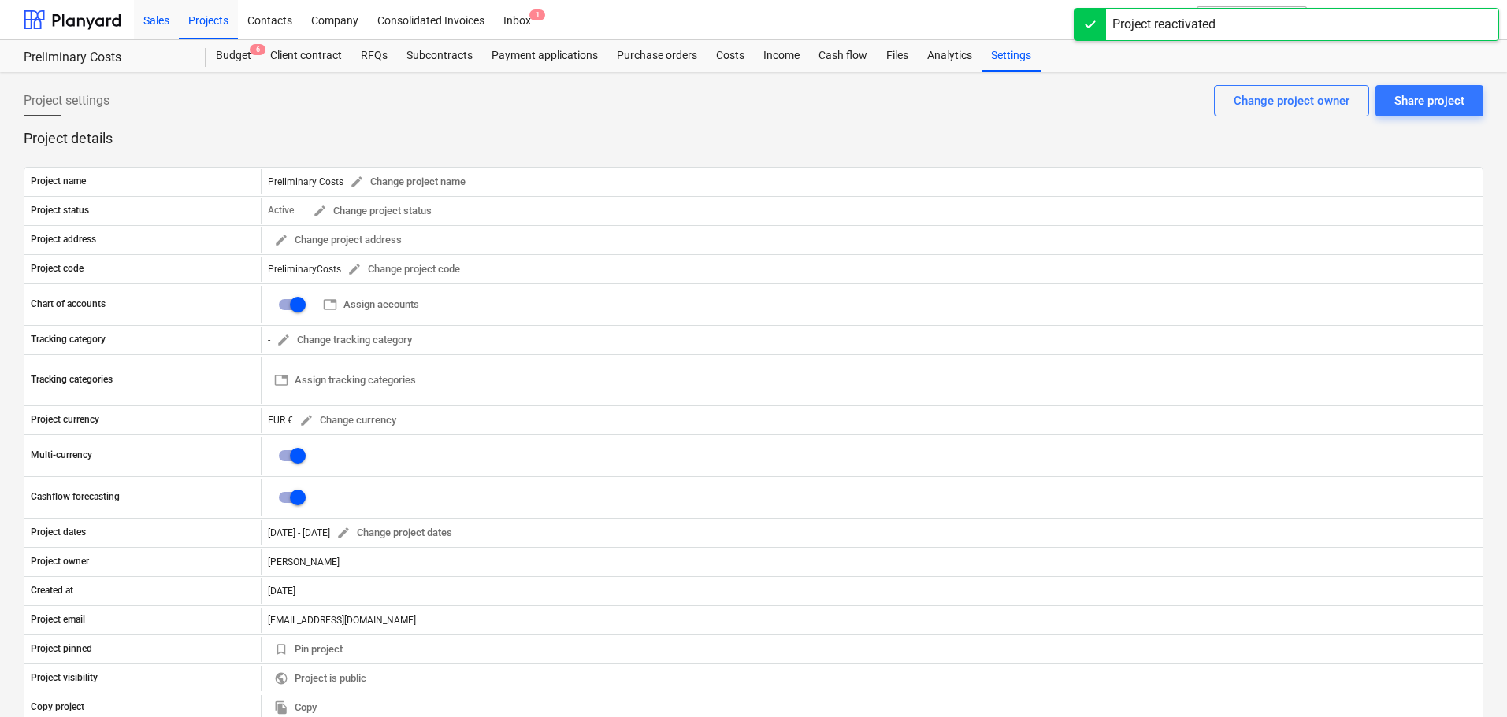
drag, startPoint x: 224, startPoint y: 16, endPoint x: 150, endPoint y: 23, distance: 74.4
click at [223, 16] on div "Projects" at bounding box center [208, 19] width 59 height 40
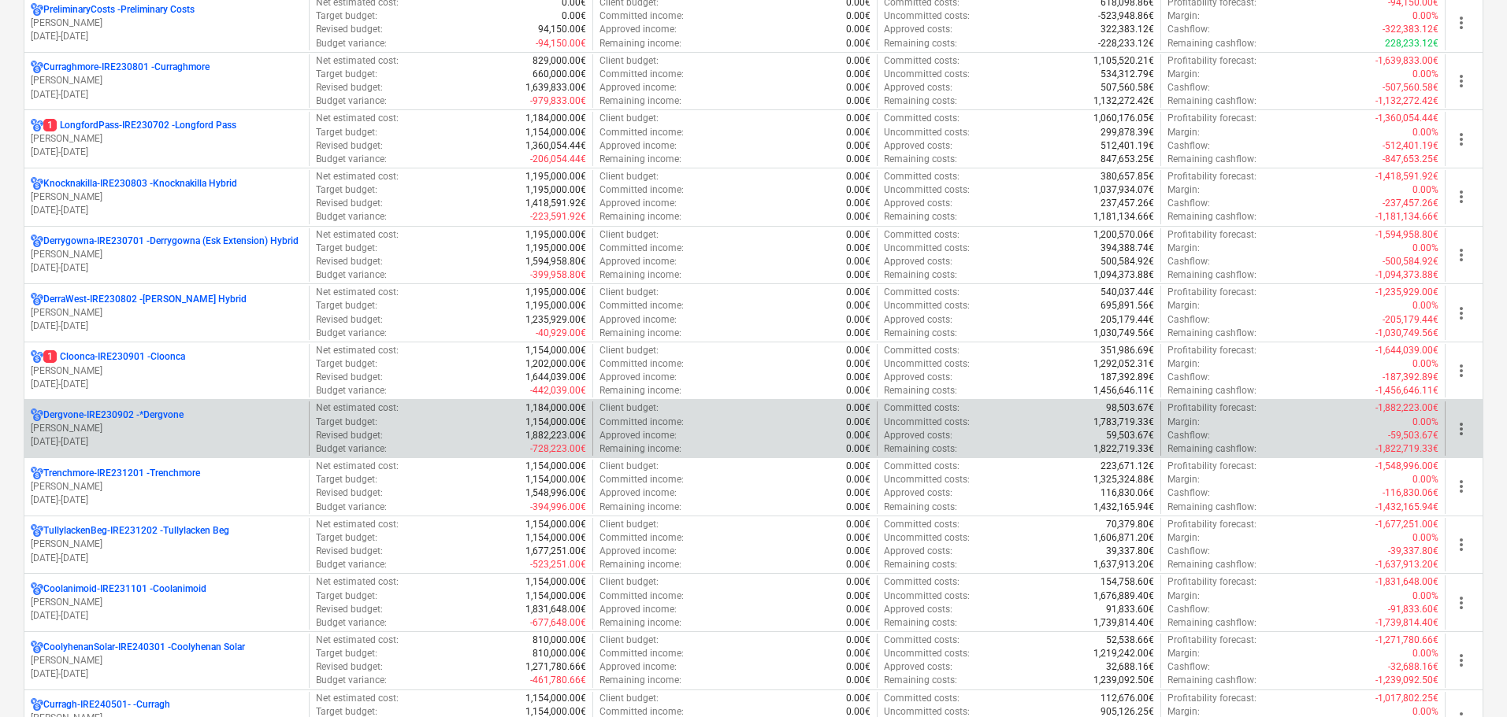
scroll to position [158, 0]
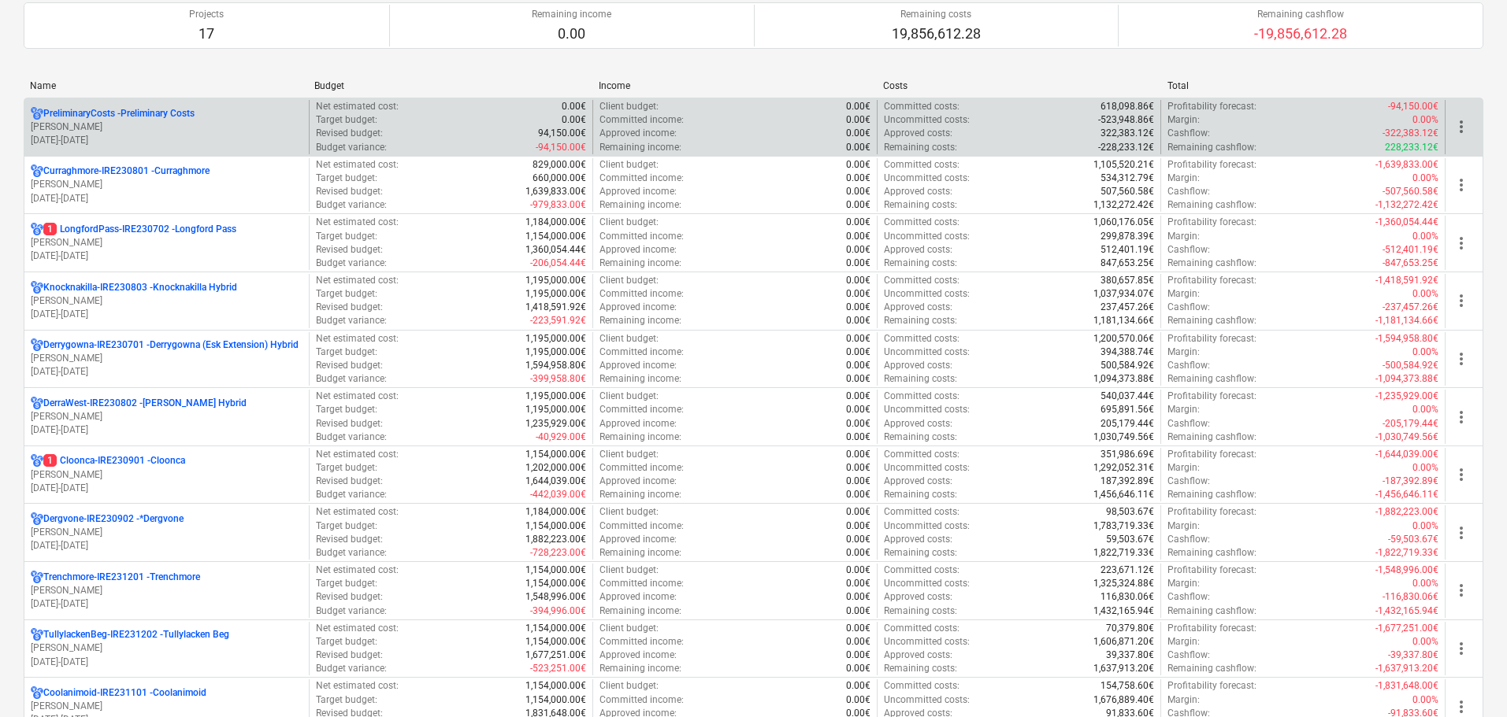
click at [135, 130] on p "[PERSON_NAME]" at bounding box center [167, 126] width 272 height 13
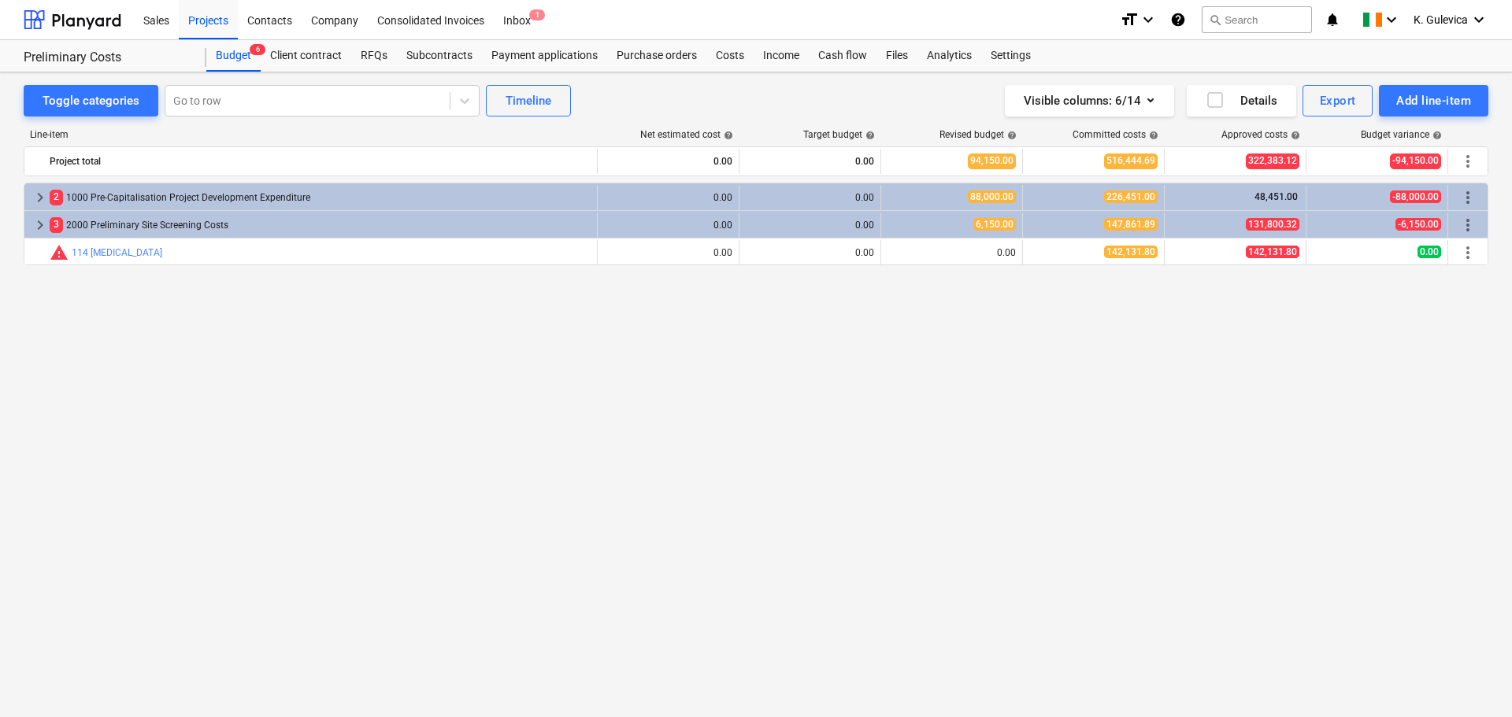
drag, startPoint x: 415, startPoint y: 59, endPoint x: 427, endPoint y: 72, distance: 17.3
click at [415, 59] on div "Subcontracts" at bounding box center [439, 56] width 85 height 32
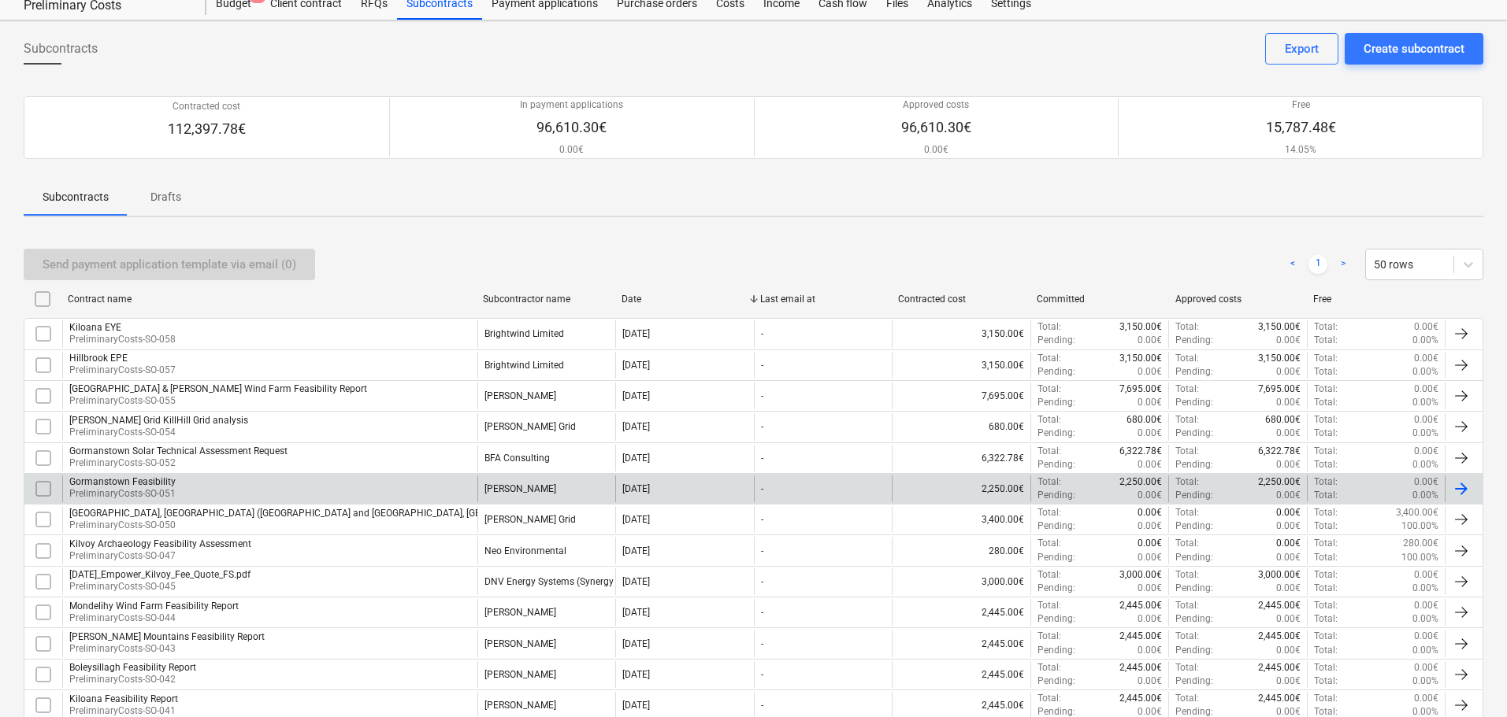
scroll to position [79, 0]
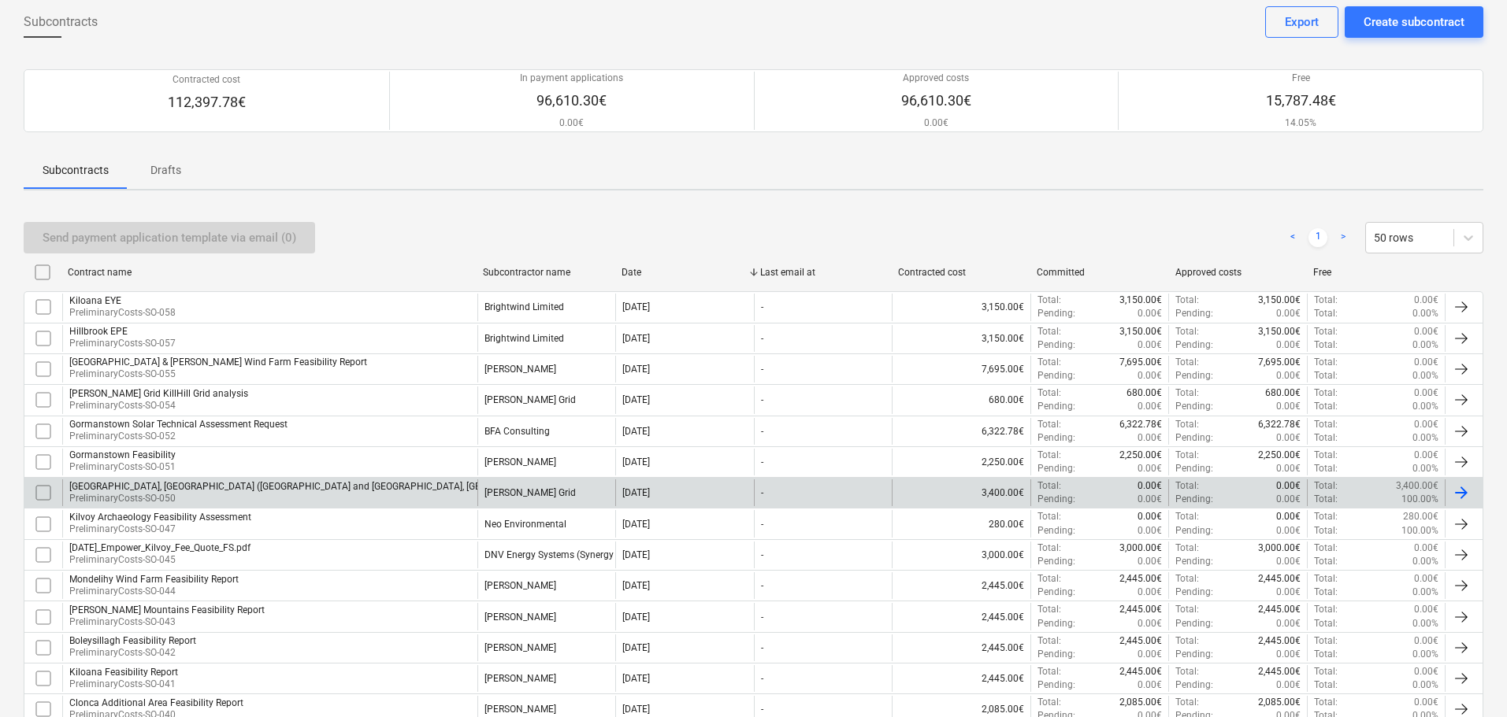
click at [347, 488] on div "Maddenstown south, Hillbrook Upper (Coolboy and Kennystown, Irishtown and Kilke…" at bounding box center [488, 486] width 838 height 11
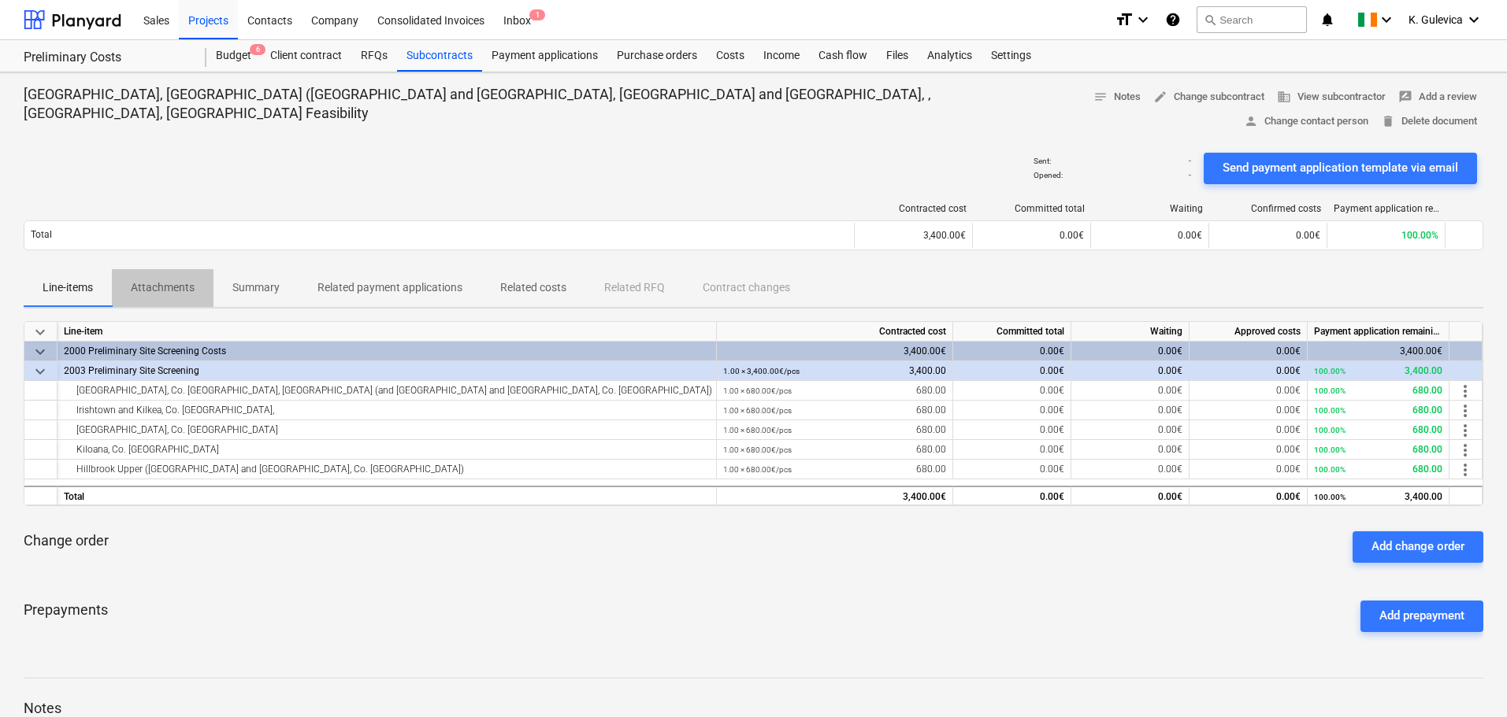
click at [155, 280] on p "Attachments" at bounding box center [163, 288] width 64 height 17
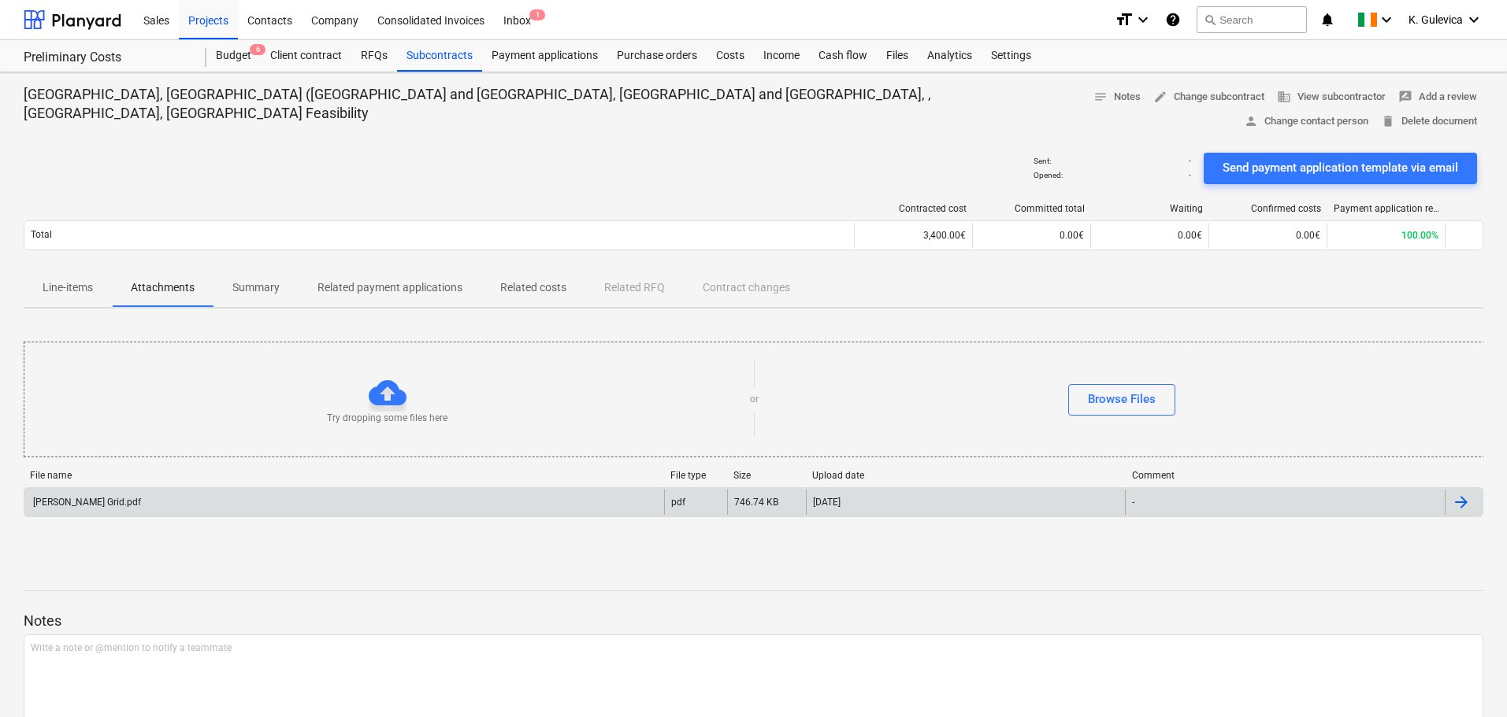
click at [199, 490] on div "Mullin Grid.pdf" at bounding box center [343, 502] width 639 height 25
